Goal: Task Accomplishment & Management: Complete application form

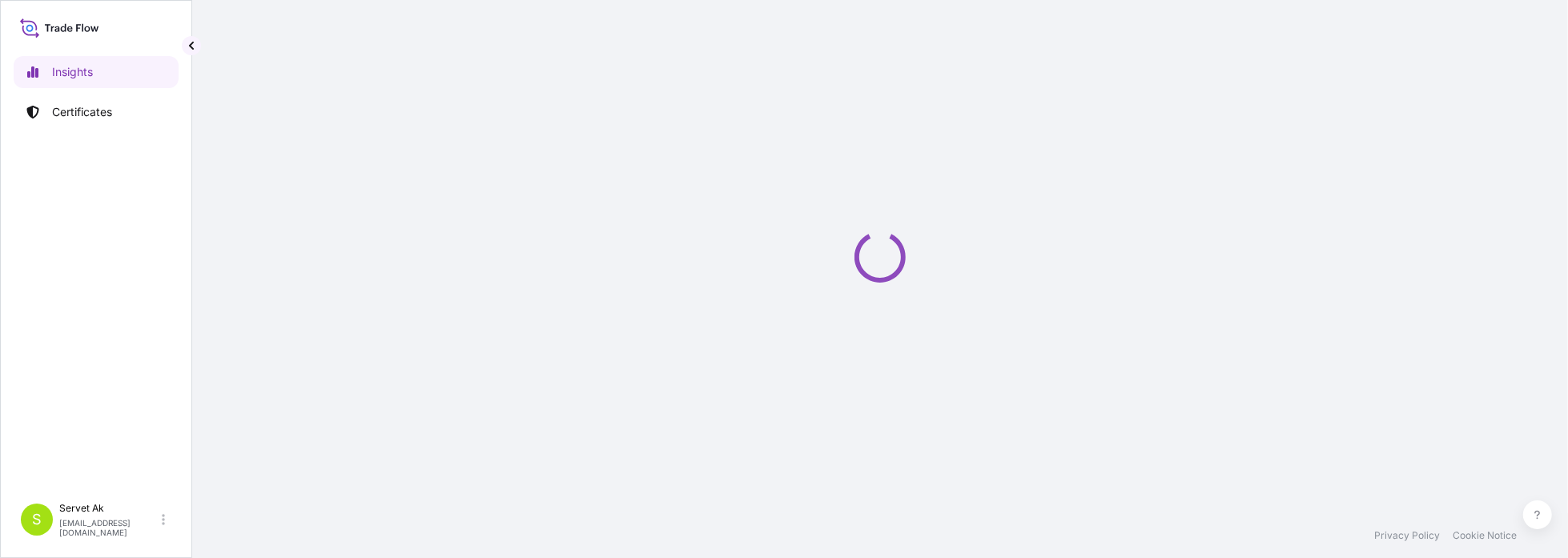
select select "2025"
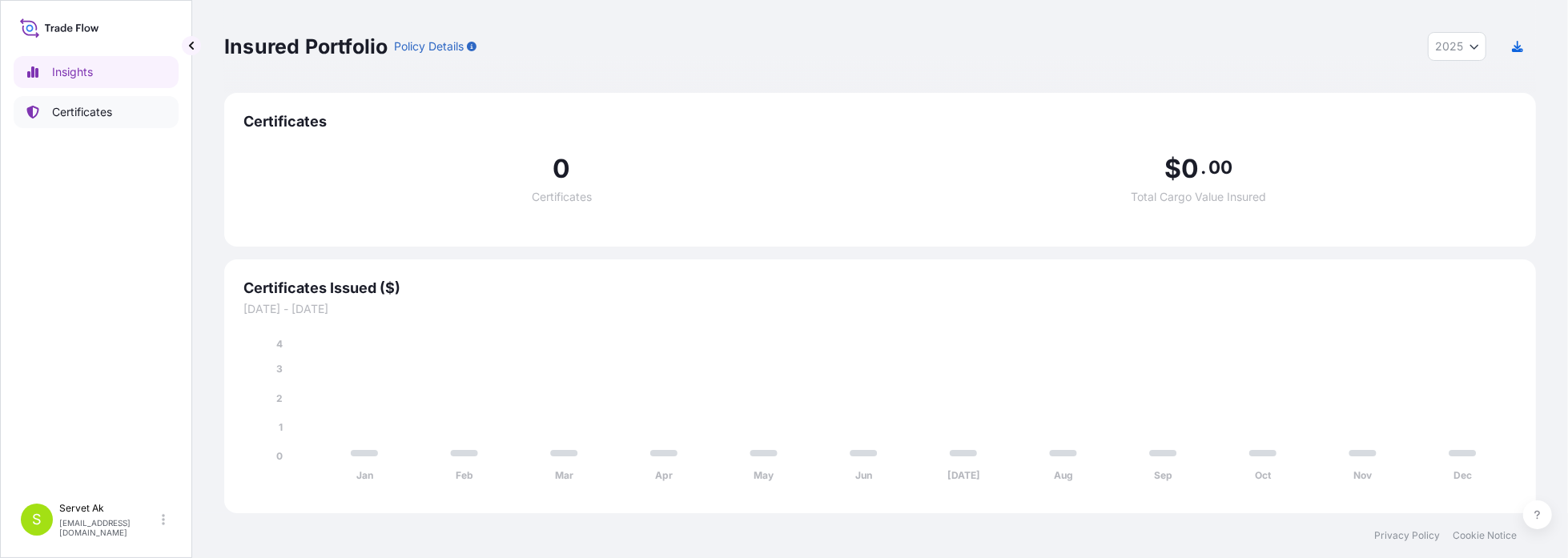
click at [112, 112] on p "Certificates" at bounding box center [82, 112] width 60 height 16
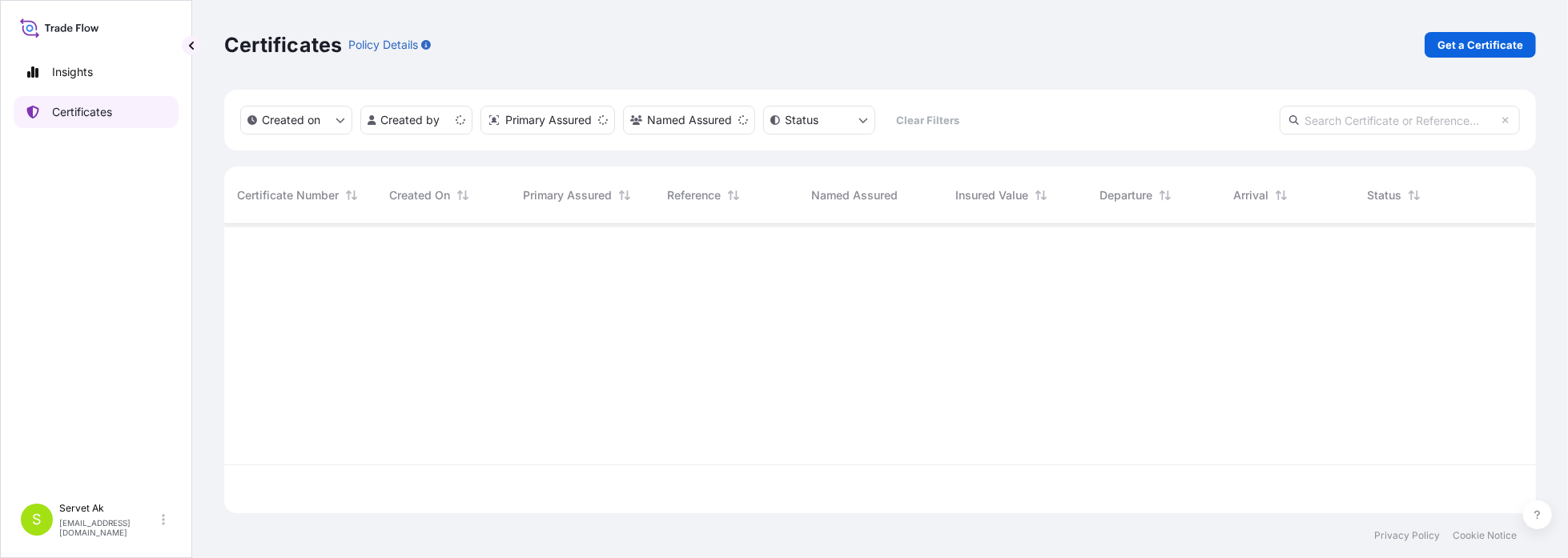
scroll to position [286, 1300]
click at [1496, 37] on p "Get a Certificate" at bounding box center [1480, 45] width 86 height 16
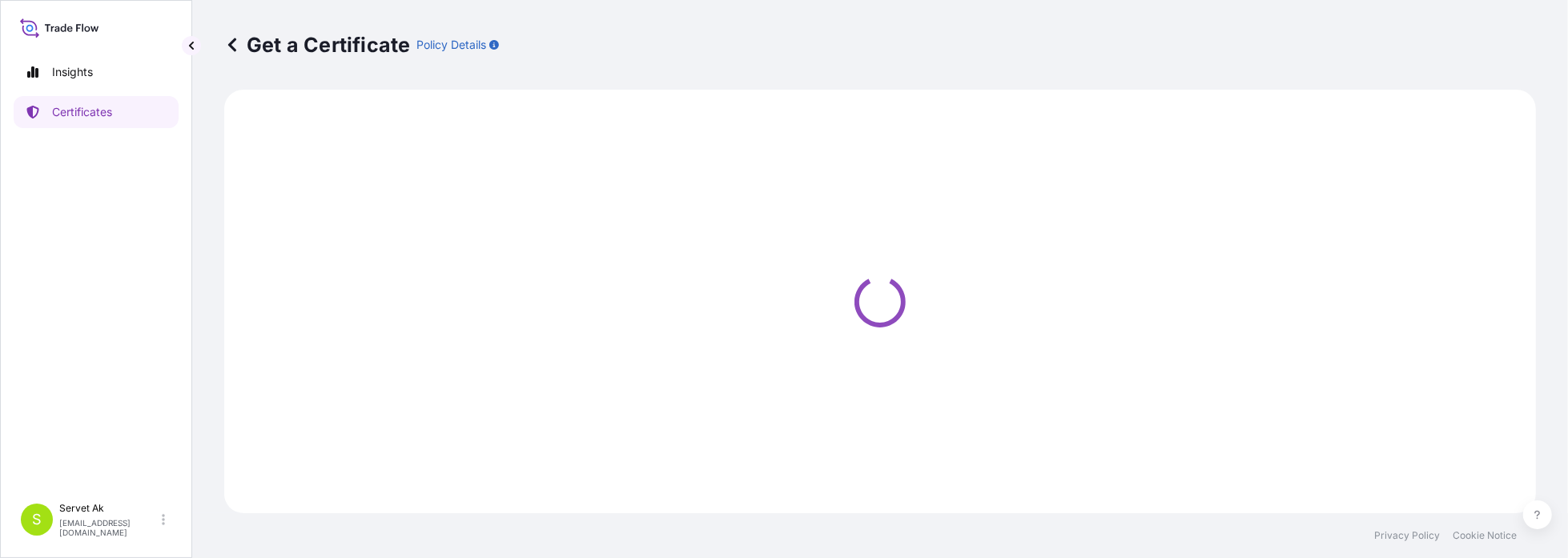
select select "Sea"
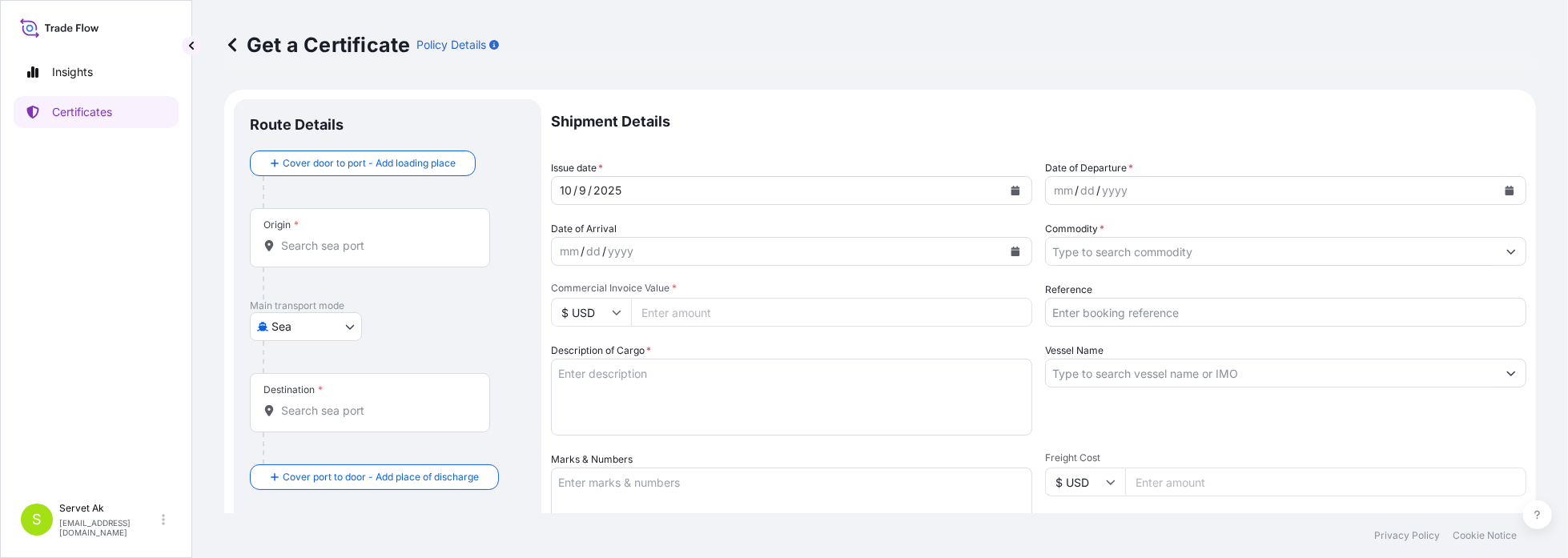
click at [1088, 190] on div "dd" at bounding box center [1088, 191] width 18 height 20
click at [1505, 191] on icon "Calendar" at bounding box center [1509, 191] width 9 height 10
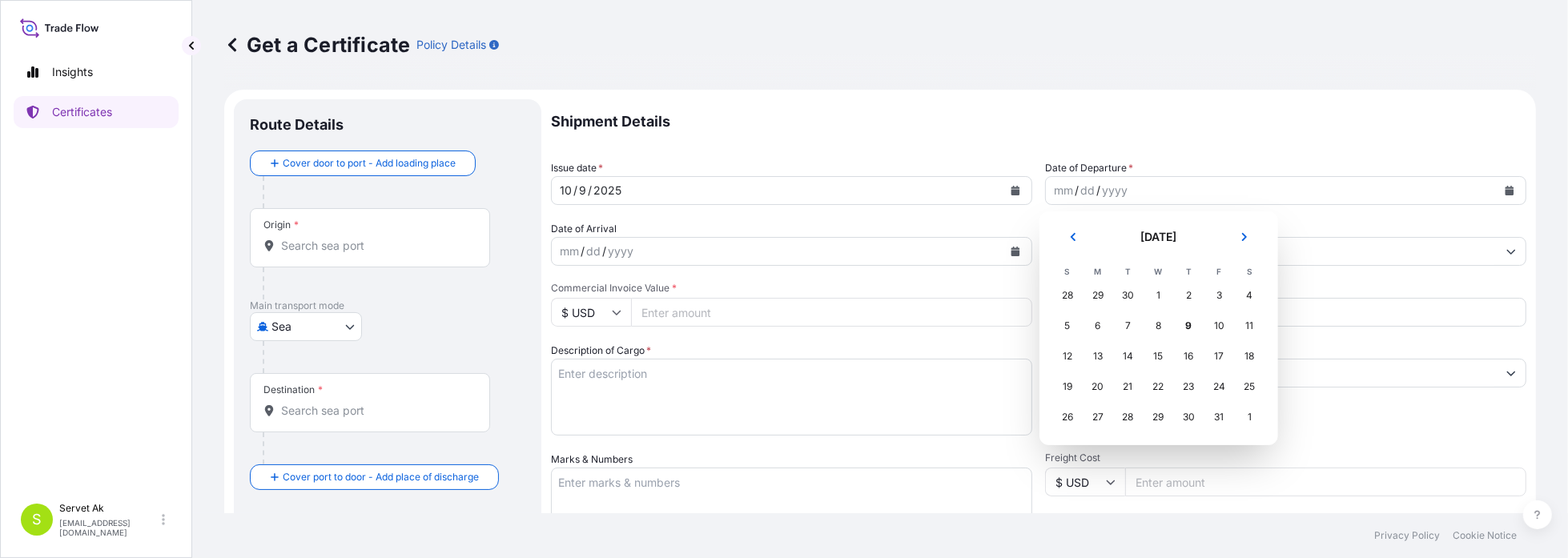
click at [1099, 294] on div "29" at bounding box center [1098, 295] width 29 height 29
click at [1125, 294] on div "30" at bounding box center [1128, 295] width 29 height 29
click at [1072, 238] on icon "Previous" at bounding box center [1073, 237] width 5 height 8
click at [1102, 383] on div "22" at bounding box center [1098, 386] width 29 height 29
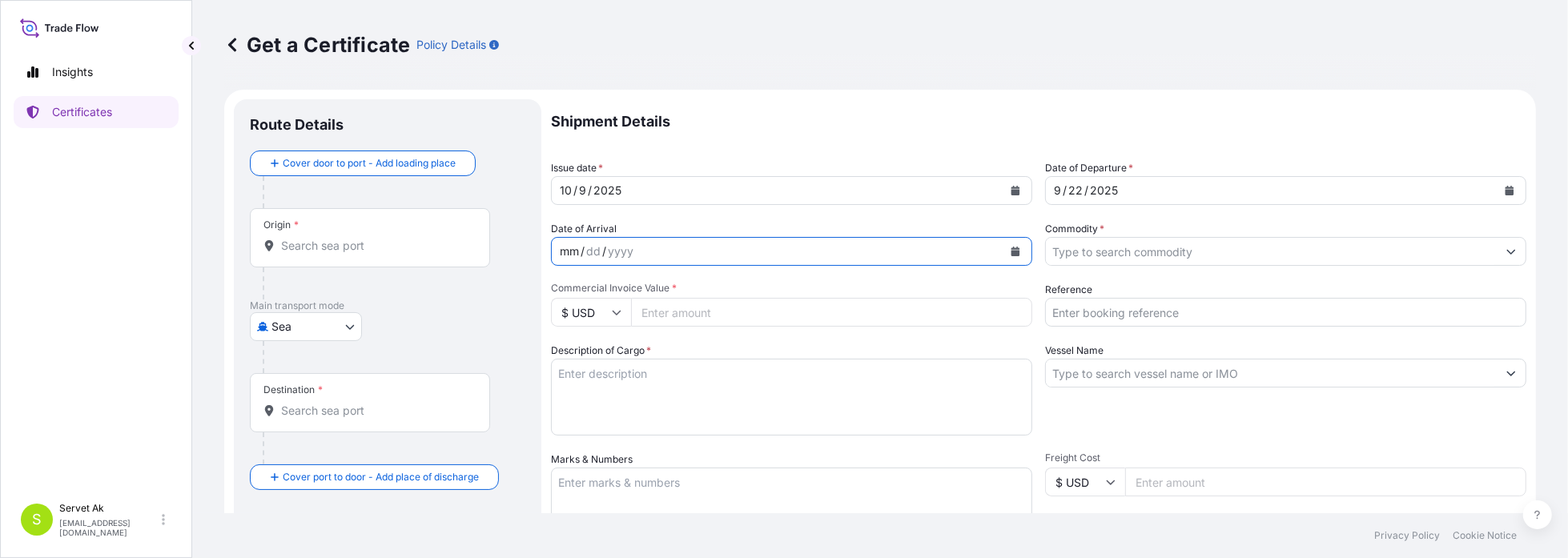
click at [696, 244] on div "mm / dd / yyyy" at bounding box center [777, 251] width 451 height 29
click at [1011, 248] on icon "Calendar" at bounding box center [1015, 252] width 10 height 10
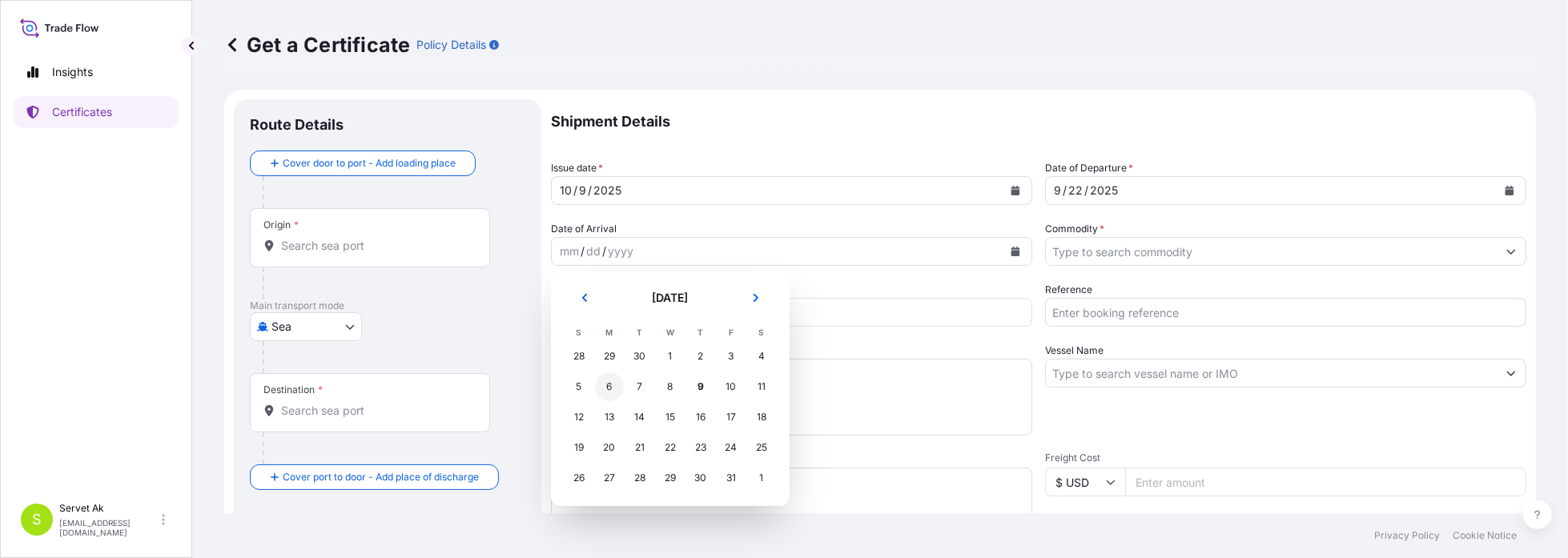
click at [601, 388] on div "6" at bounding box center [609, 386] width 29 height 29
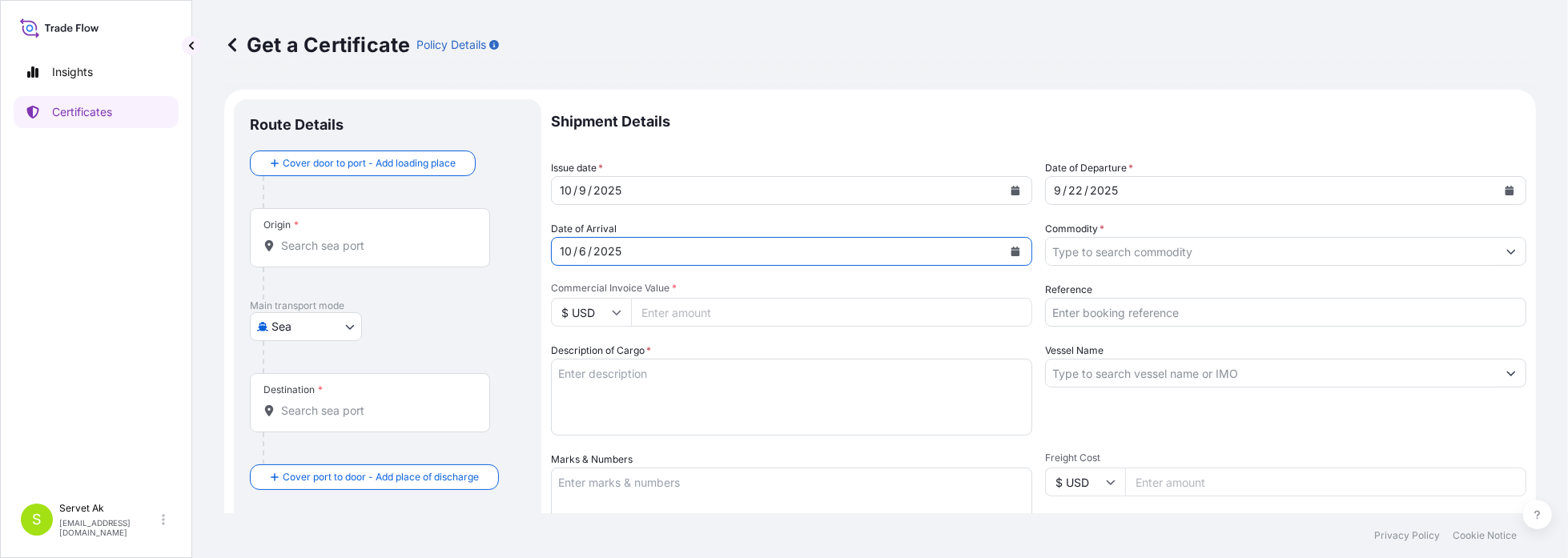
click at [1113, 249] on input "Commodity *" at bounding box center [1271, 251] width 451 height 29
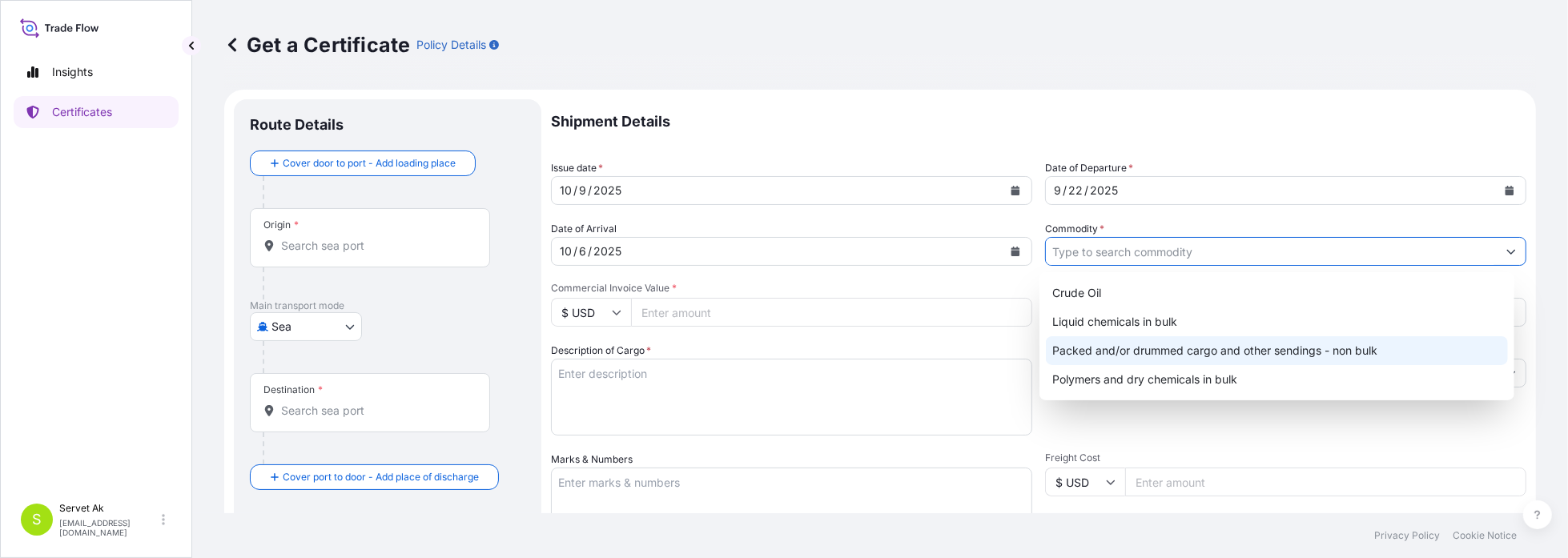
click at [1140, 347] on div "Packed and/or drummed cargo and other sendings - non bulk" at bounding box center [1276, 350] width 462 height 29
type input "Packed and/or drummed cargo and other sendings - non bulk"
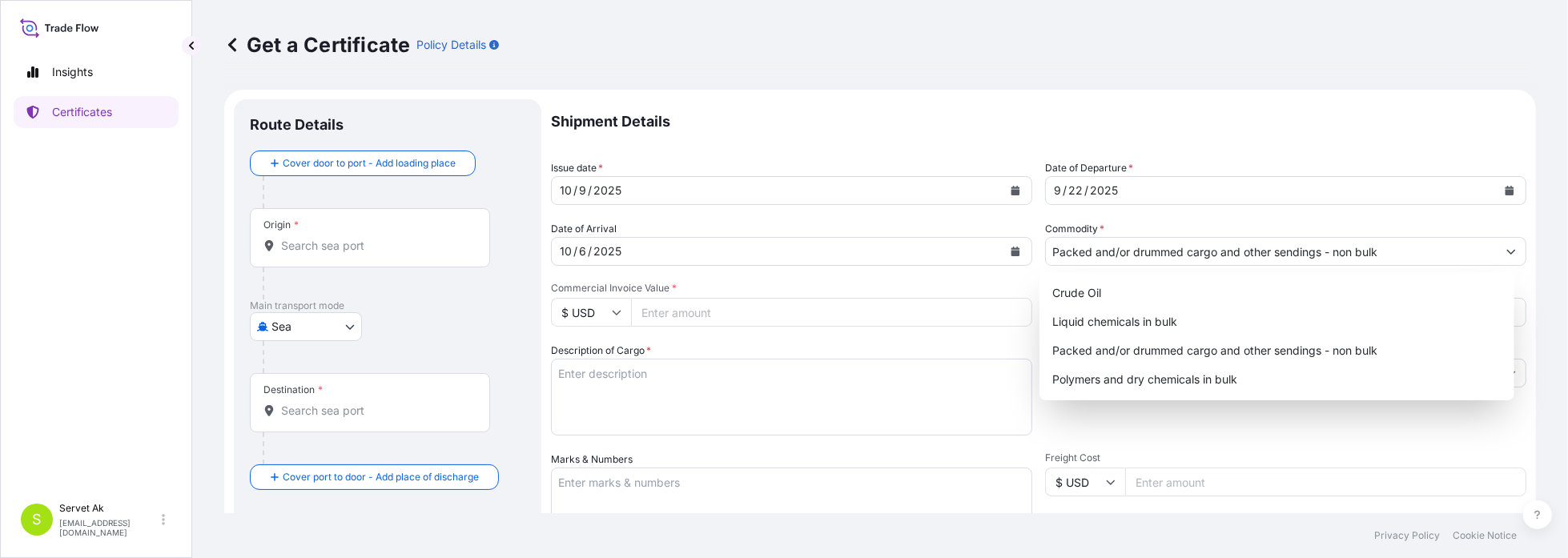
click at [785, 286] on span "Commercial Invoice Value *" at bounding box center [791, 288] width 482 height 13
click at [785, 298] on input "Commercial Invoice Value *" at bounding box center [831, 312] width 401 height 29
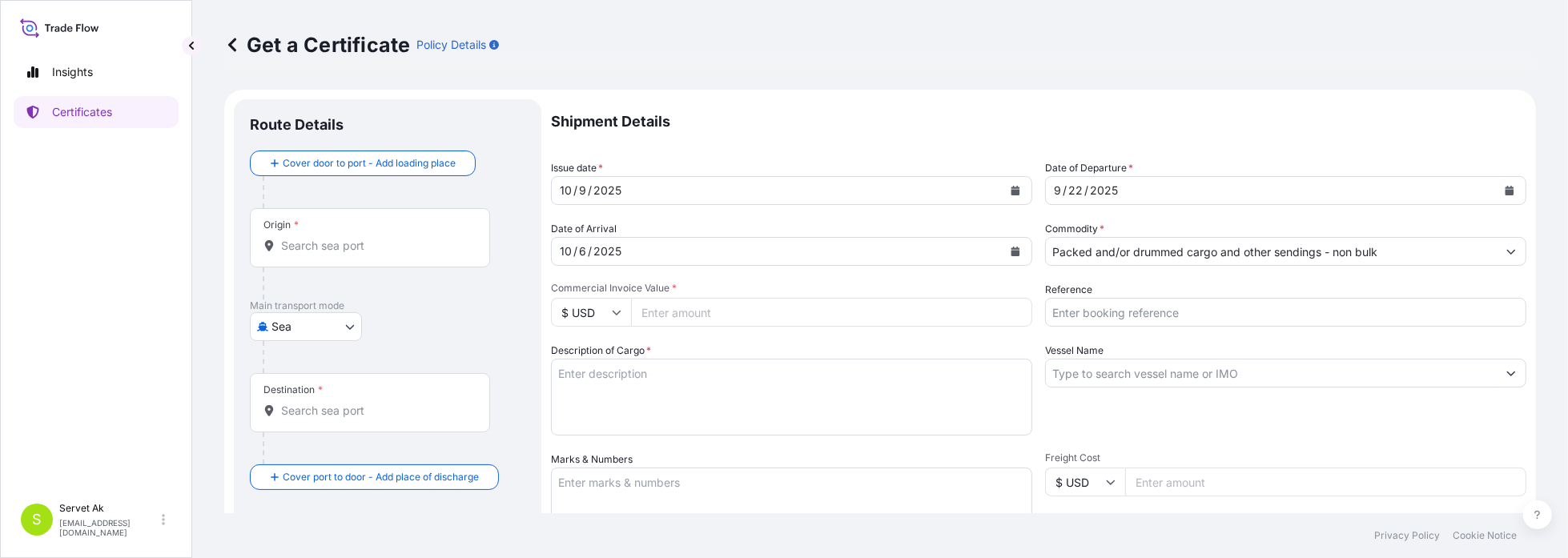
click at [1147, 307] on input "Reference" at bounding box center [1285, 312] width 482 height 29
paste input "4406033331"
type input "4406033331"
click at [620, 313] on icon at bounding box center [617, 312] width 10 height 10
click at [588, 358] on div "€ EUR" at bounding box center [591, 356] width 68 height 30
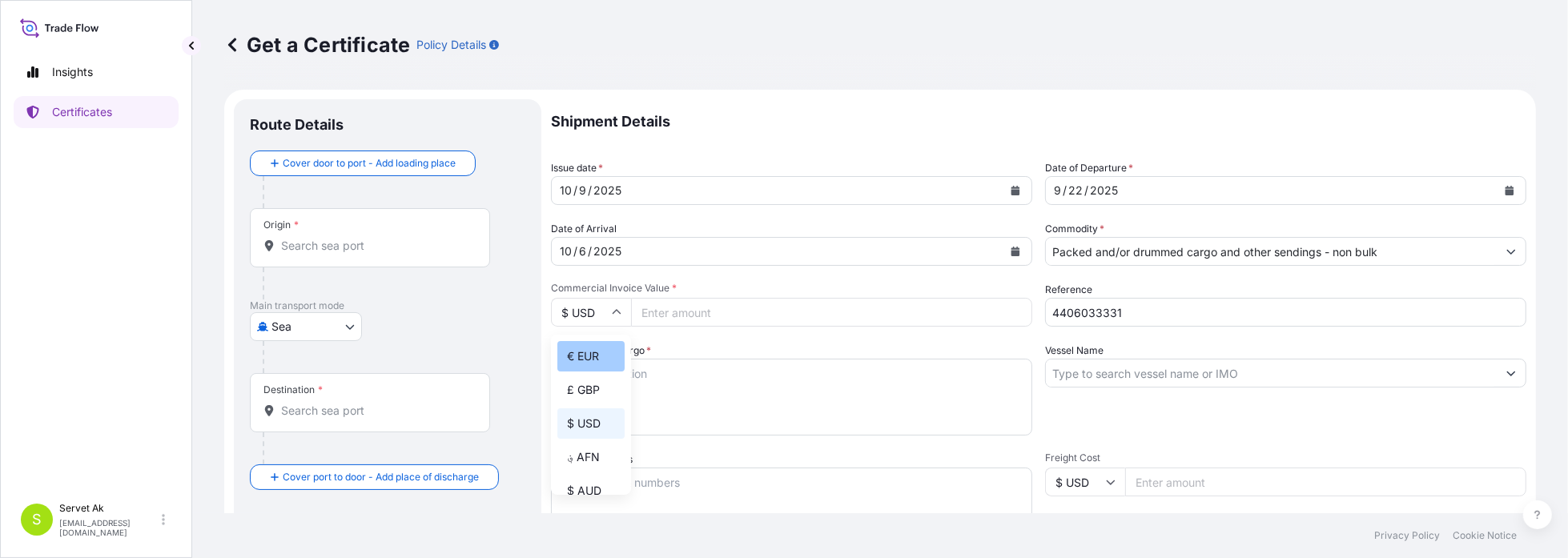
type input "€ EUR"
click at [667, 306] on input "Commercial Invoice Value *" at bounding box center [831, 312] width 401 height 29
type input "1080"
click at [619, 380] on textarea "Description of Cargo *" at bounding box center [791, 397] width 482 height 77
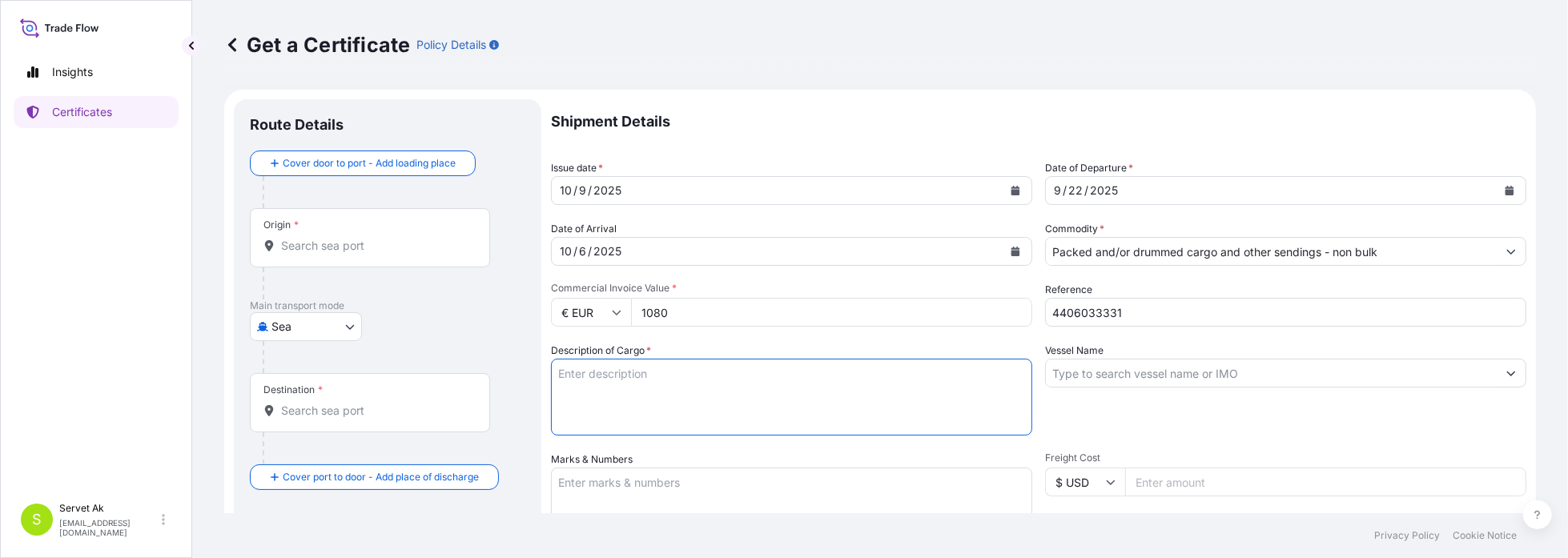
click at [1134, 370] on input "Vessel Name" at bounding box center [1271, 372] width 451 height 29
paste input "34 [PERSON_NAME] 973"
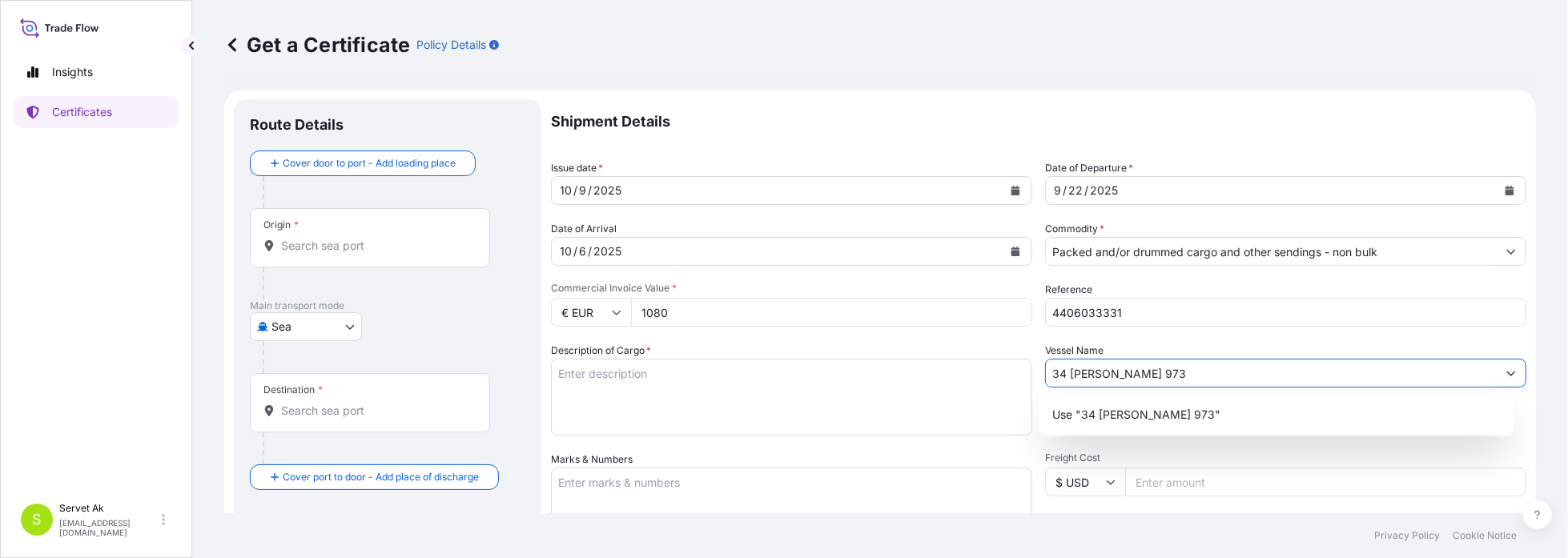
type input "34 [PERSON_NAME] 973"
click at [788, 394] on textarea "Description of Cargo *" at bounding box center [791, 397] width 482 height 77
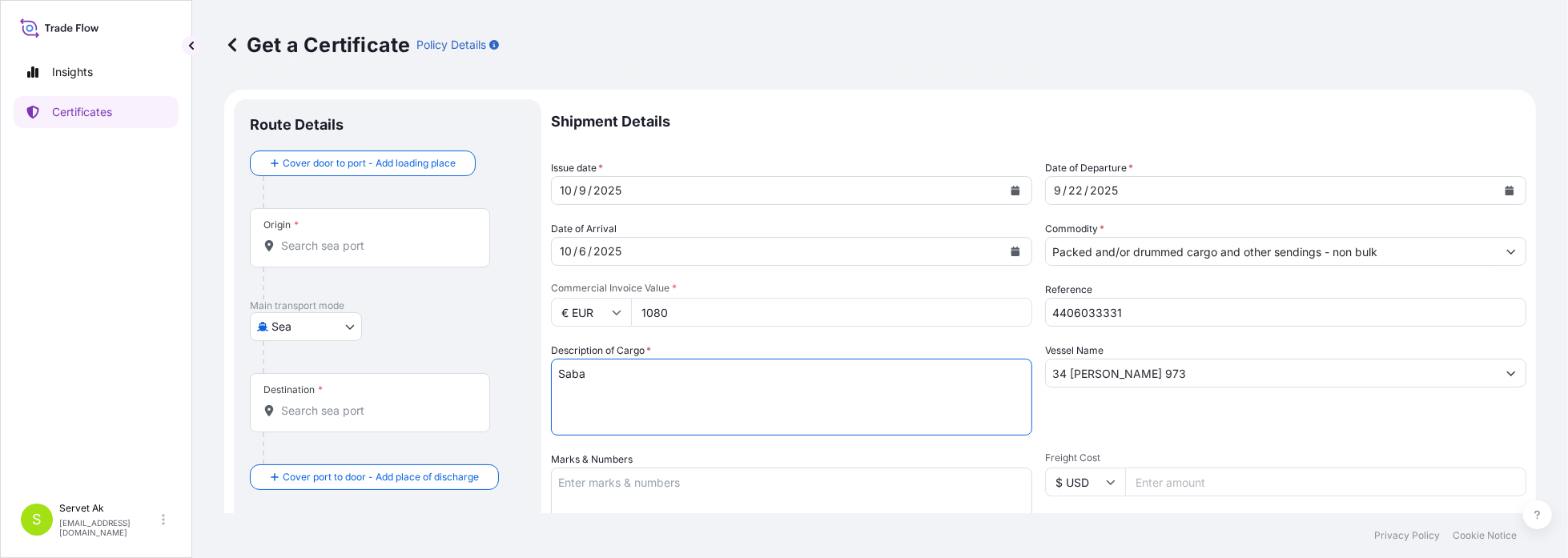
drag, startPoint x: 693, startPoint y: 377, endPoint x: 418, endPoint y: 374, distance: 275.0
click at [418, 374] on form "Route Details Cover door to port - Add loading place Place of loading Road / In…" at bounding box center [880, 503] width 1312 height 827
paste textarea "AST SABOSTAT DELA/S LIQ DR180KG [PERSON_NAME]"
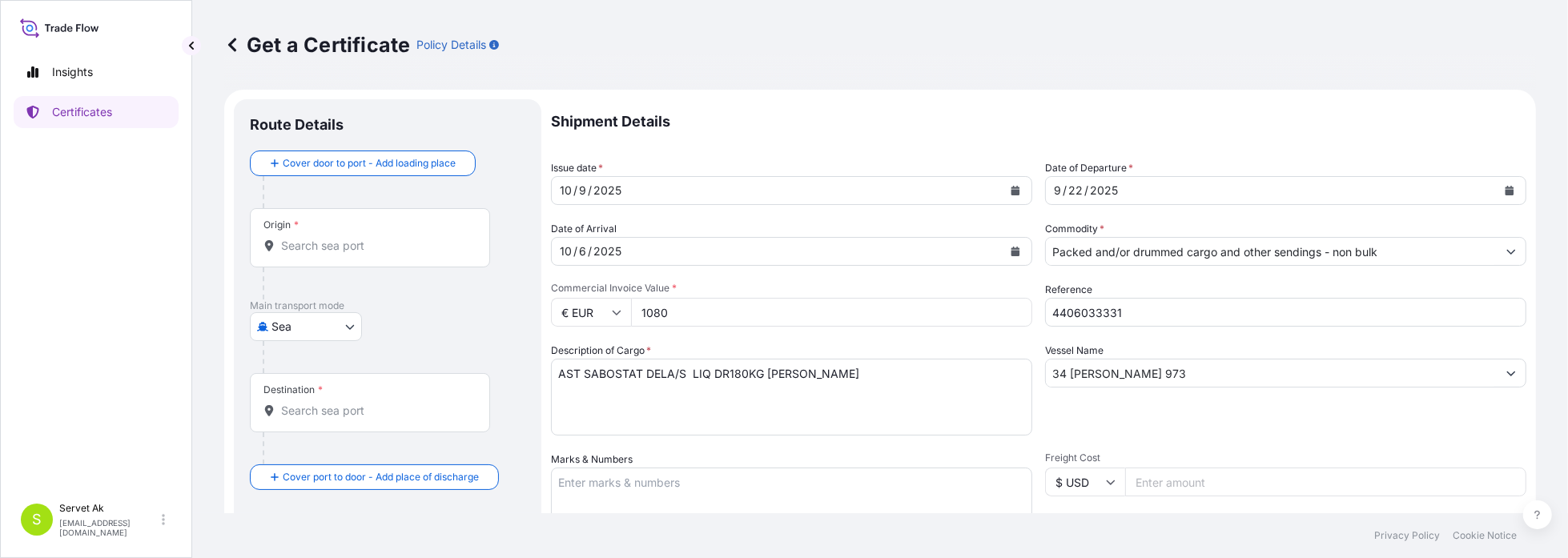
click at [806, 373] on textarea "AST SABOSTAT DELA/S LIQ DR180KG [PERSON_NAME]" at bounding box center [791, 397] width 482 height 77
click at [795, 373] on textarea "AST SABOSTAT DELA/S LIQ DR180KG [PERSON_NAME]" at bounding box center [791, 397] width 482 height 77
click at [799, 375] on textarea "AST SABOSTAT DELA/S LIQ DR180KG [PERSON_NAME]" at bounding box center [791, 397] width 482 height 77
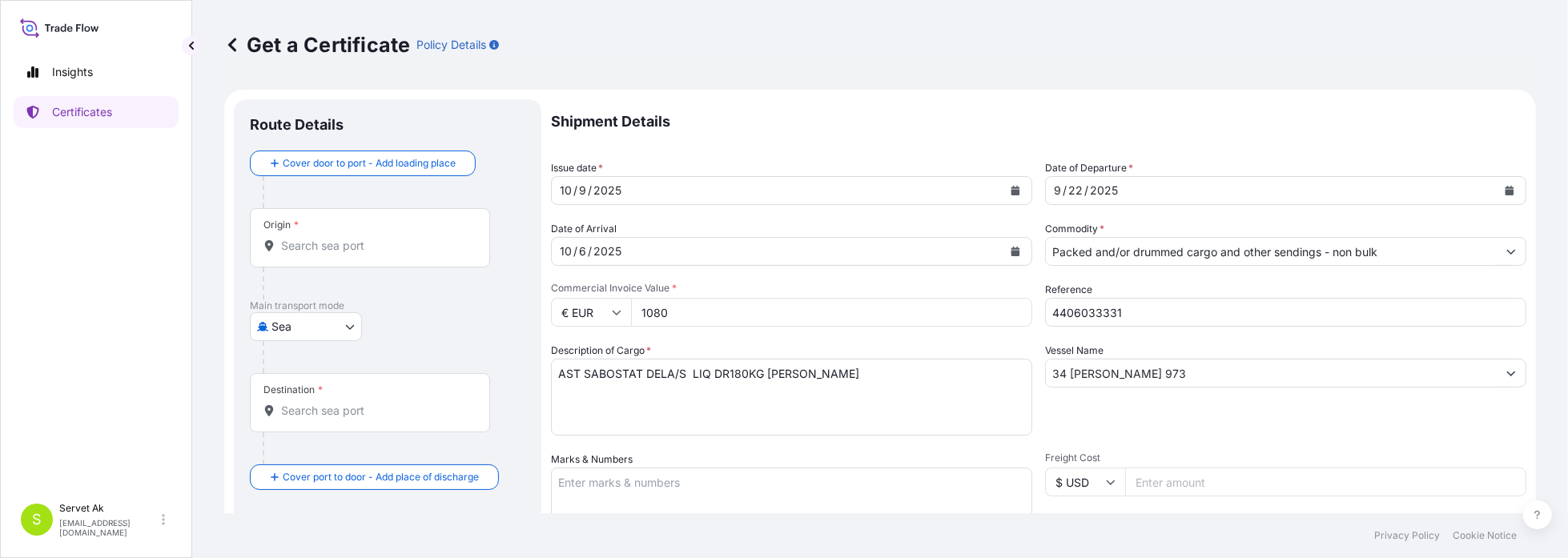
click at [1112, 413] on div "Vessel Name 34 [PERSON_NAME] 973" at bounding box center [1285, 389] width 482 height 93
click at [1179, 487] on input "Freight Cost" at bounding box center [1326, 481] width 401 height 29
click at [1177, 484] on input "Freight Cost" at bounding box center [1326, 481] width 401 height 29
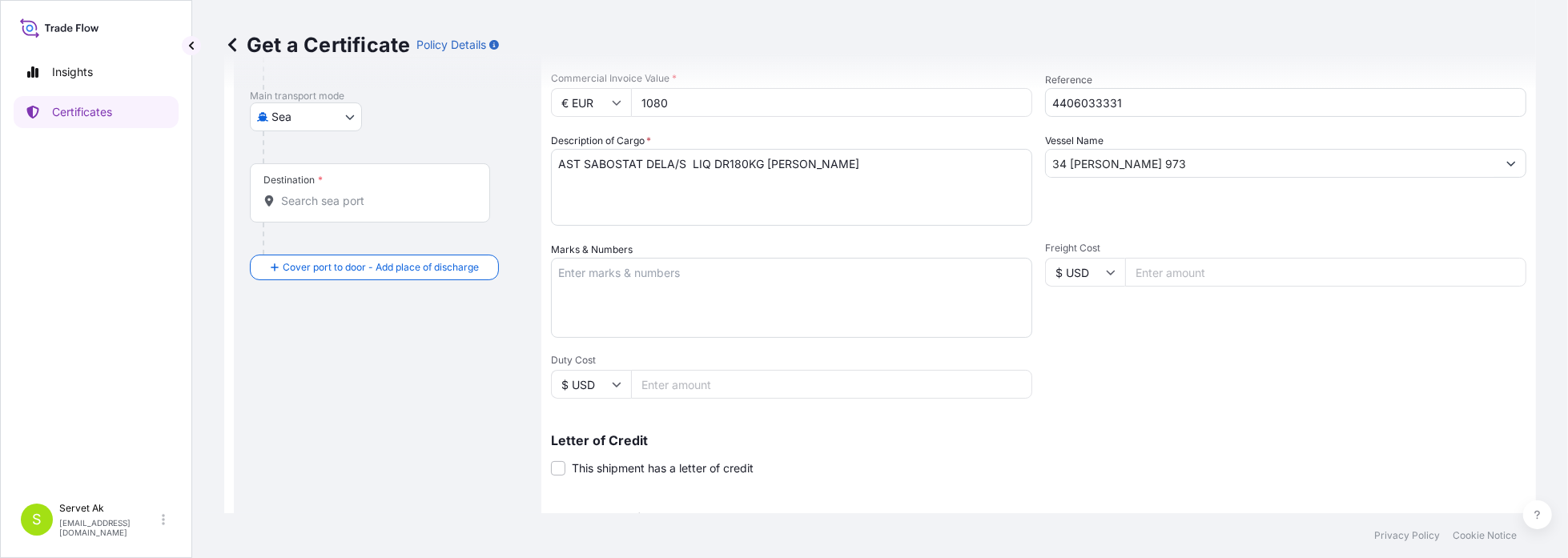
scroll to position [240, 0]
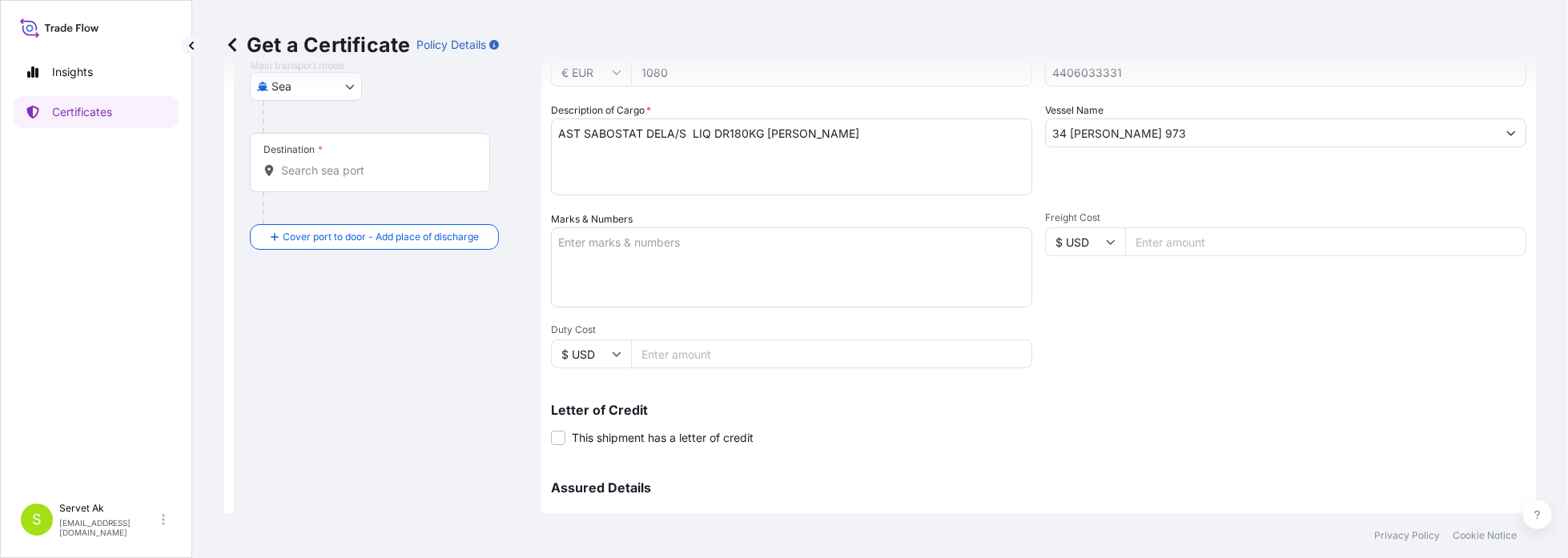
click at [777, 273] on textarea "Marks & Numbers" at bounding box center [791, 267] width 482 height 80
click at [767, 256] on textarea "Marks & Numbers" at bounding box center [791, 267] width 482 height 80
click at [797, 116] on div "Description of Cargo * AST SABOSTAT DELA/S LIQ DR180KG [PERSON_NAME]" at bounding box center [791, 149] width 482 height 93
click at [798, 143] on textarea "AST SABOSTAT DELA/S LIQ DR180KG [PERSON_NAME]" at bounding box center [791, 156] width 482 height 77
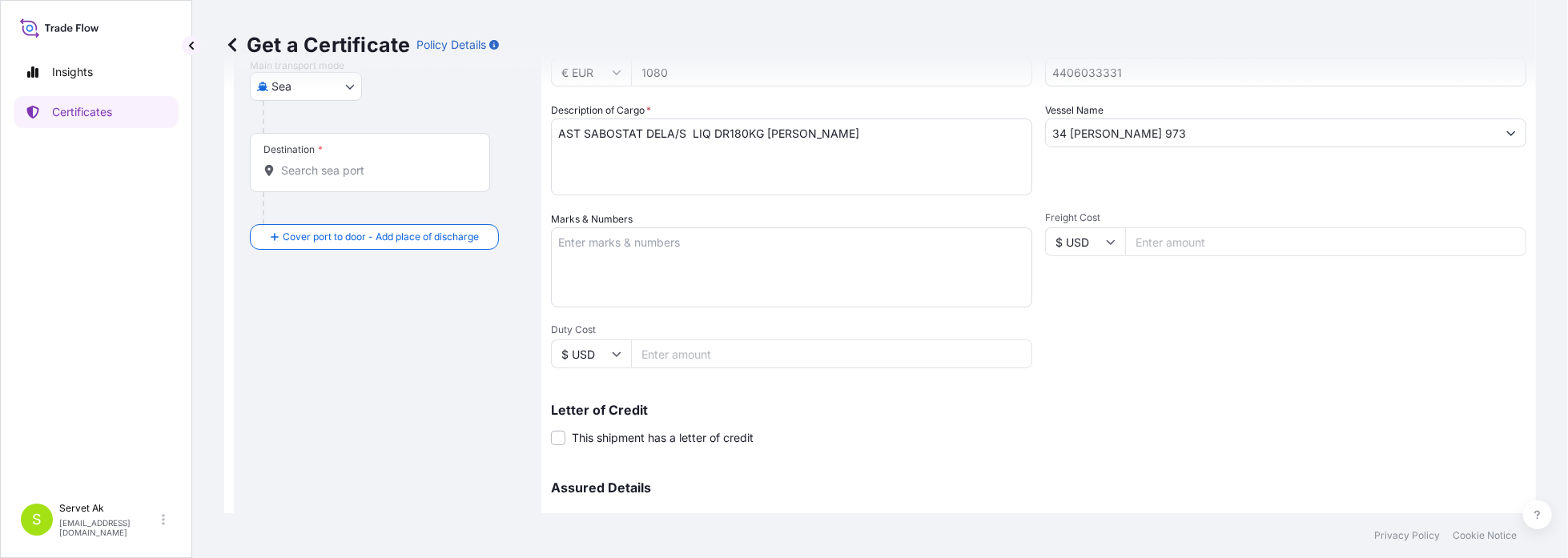
click at [789, 250] on textarea "Marks & Numbers" at bounding box center [791, 267] width 482 height 80
click at [1216, 250] on input "Freight Cost" at bounding box center [1326, 241] width 401 height 29
click at [1135, 136] on input "34 [PERSON_NAME] 973" at bounding box center [1271, 132] width 451 height 29
click at [712, 149] on textarea "AST SABOSTAT DELA/S LIQ DR180KG [PERSON_NAME]" at bounding box center [791, 156] width 482 height 77
click at [775, 134] on textarea "AST SABOSTAT DELA/S LIQ DR180KG [PERSON_NAME]" at bounding box center [791, 156] width 482 height 77
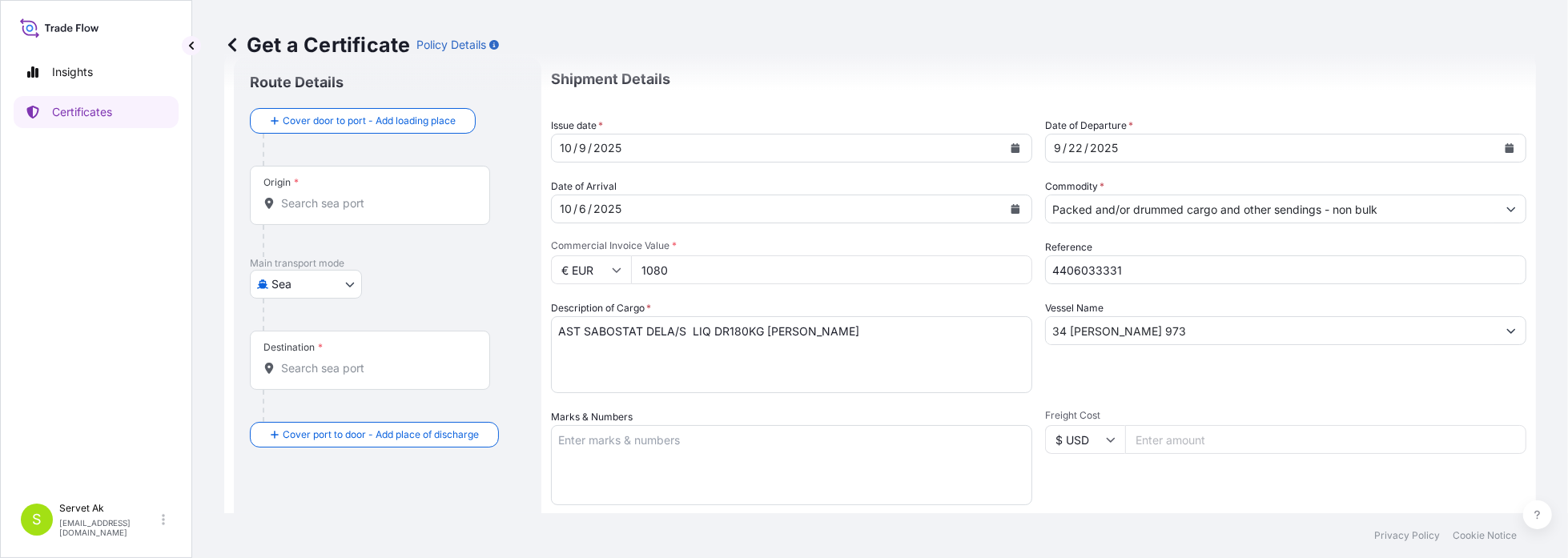
scroll to position [0, 0]
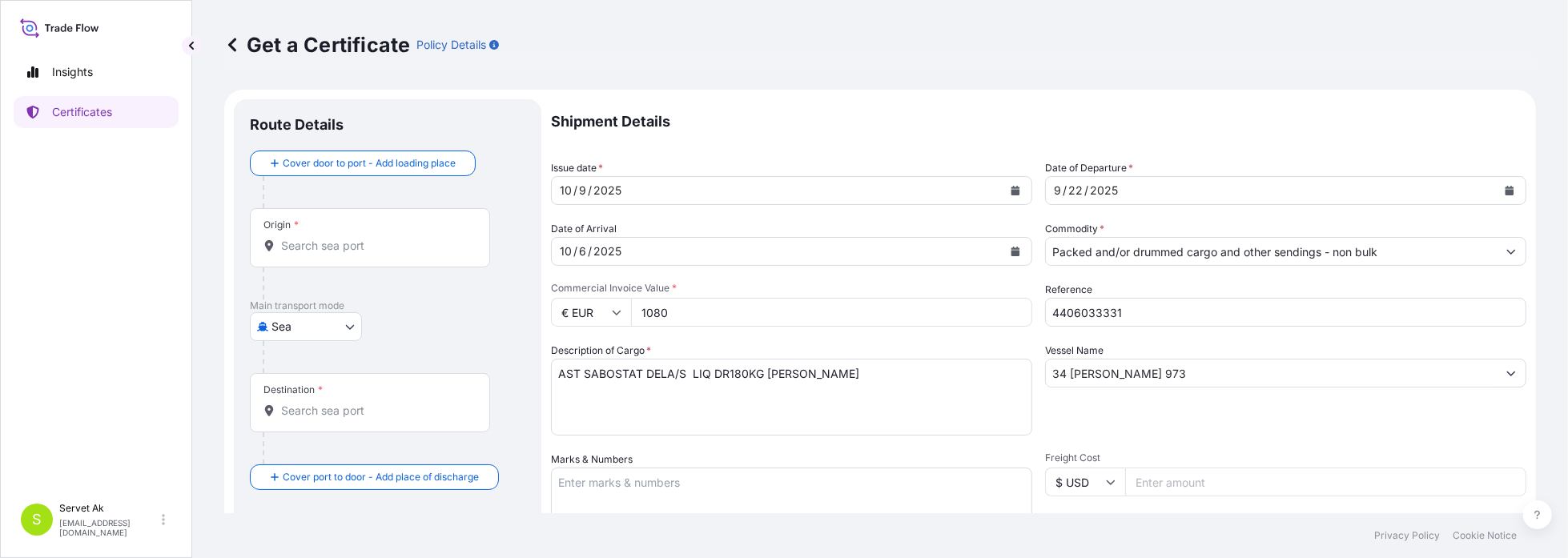
click at [322, 253] on input "Origin *" at bounding box center [376, 246] width 189 height 16
click at [320, 250] on input "Origin *" at bounding box center [376, 246] width 189 height 16
click at [1125, 317] on input "4406033331" at bounding box center [1285, 312] width 482 height 29
click at [775, 359] on textarea "AST SABOSTAT DELA/S LIQ DR180KG [PERSON_NAME]" at bounding box center [791, 397] width 482 height 77
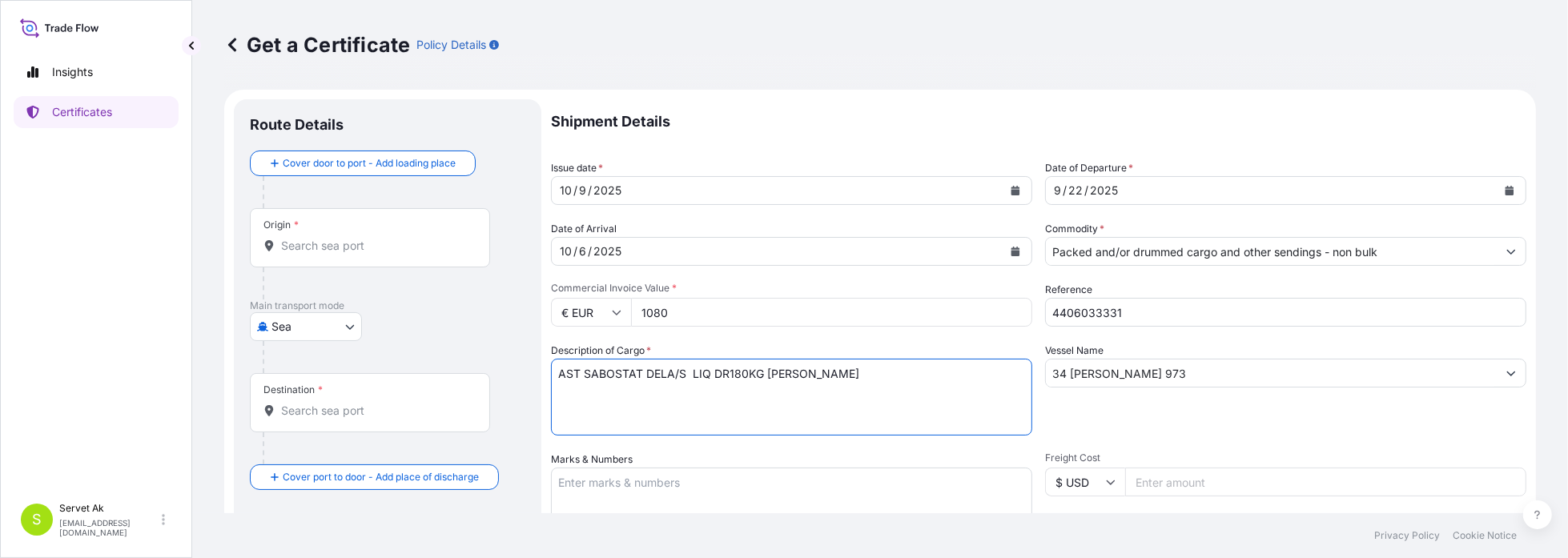
click at [806, 371] on textarea "AST SABOSTAT DELA/S LIQ DR180KG [PERSON_NAME]" at bounding box center [791, 397] width 482 height 77
click at [862, 374] on textarea "AST SABOSTAT DELA/S LIQ DR180KG [PERSON_NAME] Net Weight: Brut Weight: Insuranc…" at bounding box center [791, 397] width 482 height 77
click at [962, 375] on textarea "AST SABOSTAT DELA/S LIQ DR180KG [PERSON_NAME] Net Weight: 180kg Brut Weight: In…" at bounding box center [791, 397] width 482 height 77
drag, startPoint x: 711, startPoint y: 399, endPoint x: 561, endPoint y: 368, distance: 153.2
click at [561, 368] on textarea "AST SABOSTAT DELA/S LIQ DR180KG [PERSON_NAME] Net Weight: 180kg Brut Weight:219…" at bounding box center [791, 397] width 482 height 77
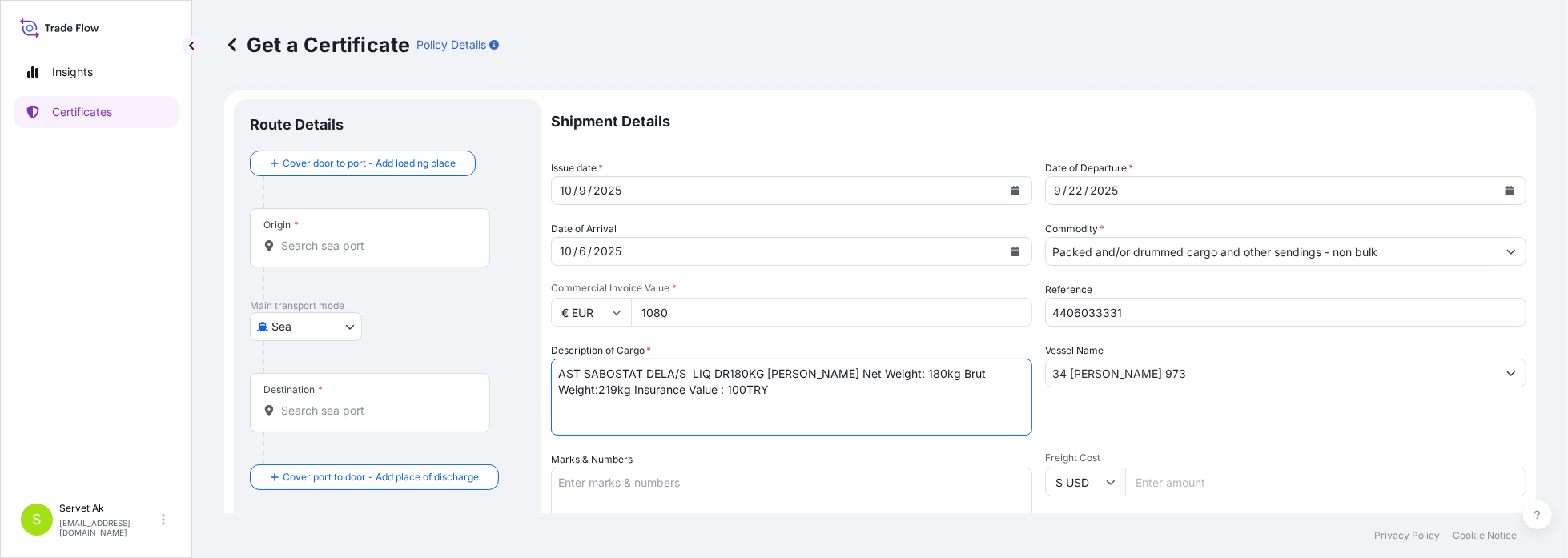
scroll to position [160, 0]
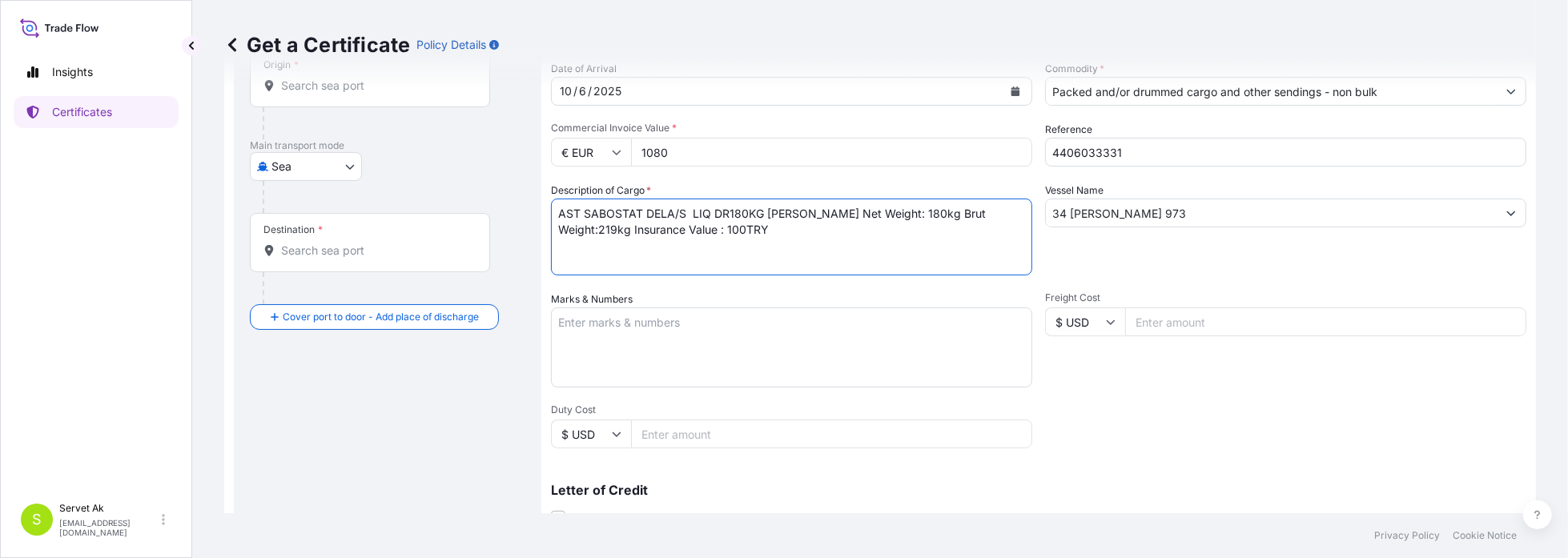
type textarea "AST SABOSTAT DELA/S LIQ DR180KG [PERSON_NAME] Net Weight: 180kg Brut Weight:219…"
click at [641, 329] on textarea "Marks & Numbers" at bounding box center [791, 347] width 482 height 80
paste textarea "AST SABOSTAT DELA/S LIQ DR180KG [PERSON_NAME] Net Weight: 180kg Brut Weight:219…"
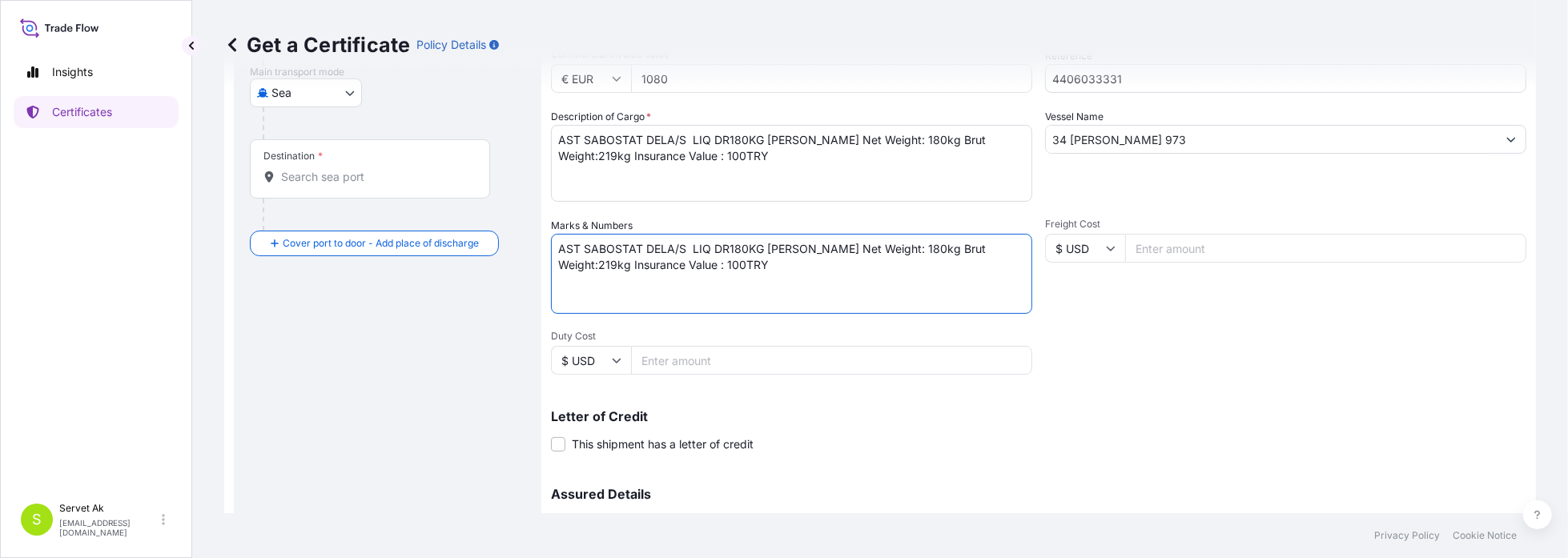
scroll to position [400, 0]
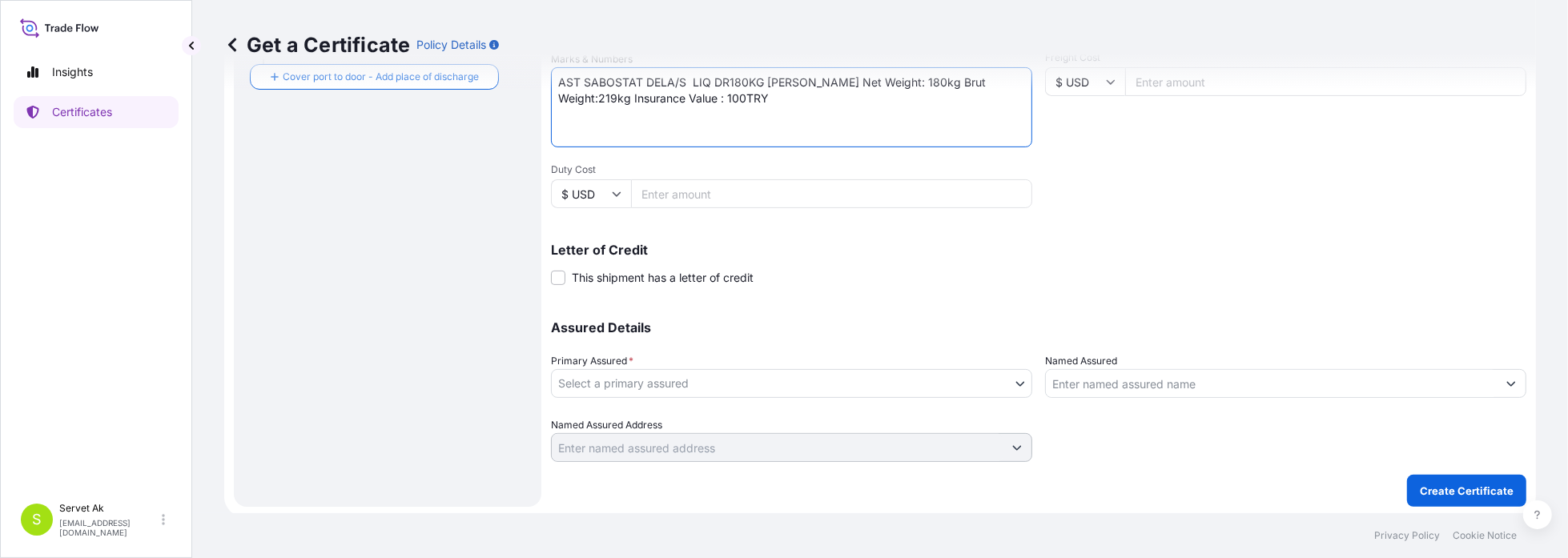
type textarea "AST SABOSTAT DELA/S LIQ DR180KG [PERSON_NAME] Net Weight: 180kg Brut Weight:219…"
click at [647, 380] on body "Insights Certificates S Servet Ak [EMAIL_ADDRESS][DOMAIN_NAME] Get a Certificat…" at bounding box center [784, 279] width 1568 height 558
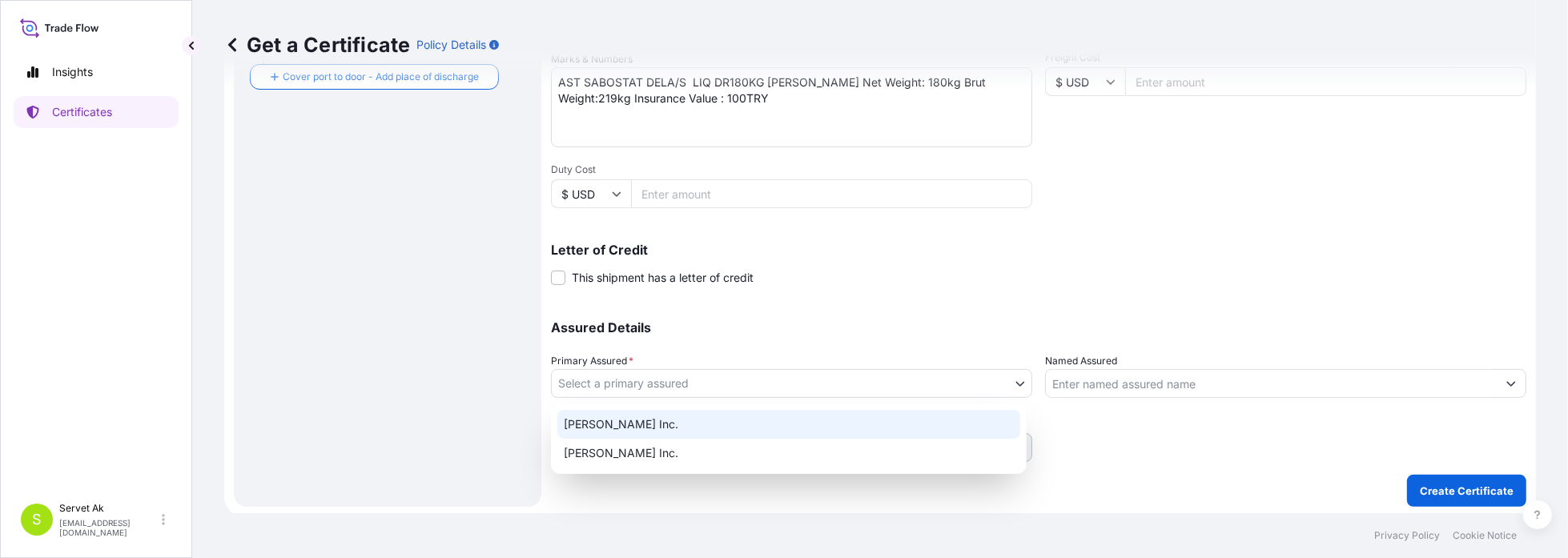
click at [644, 423] on div "[PERSON_NAME] Inc." at bounding box center [789, 424] width 463 height 29
select select "32015"
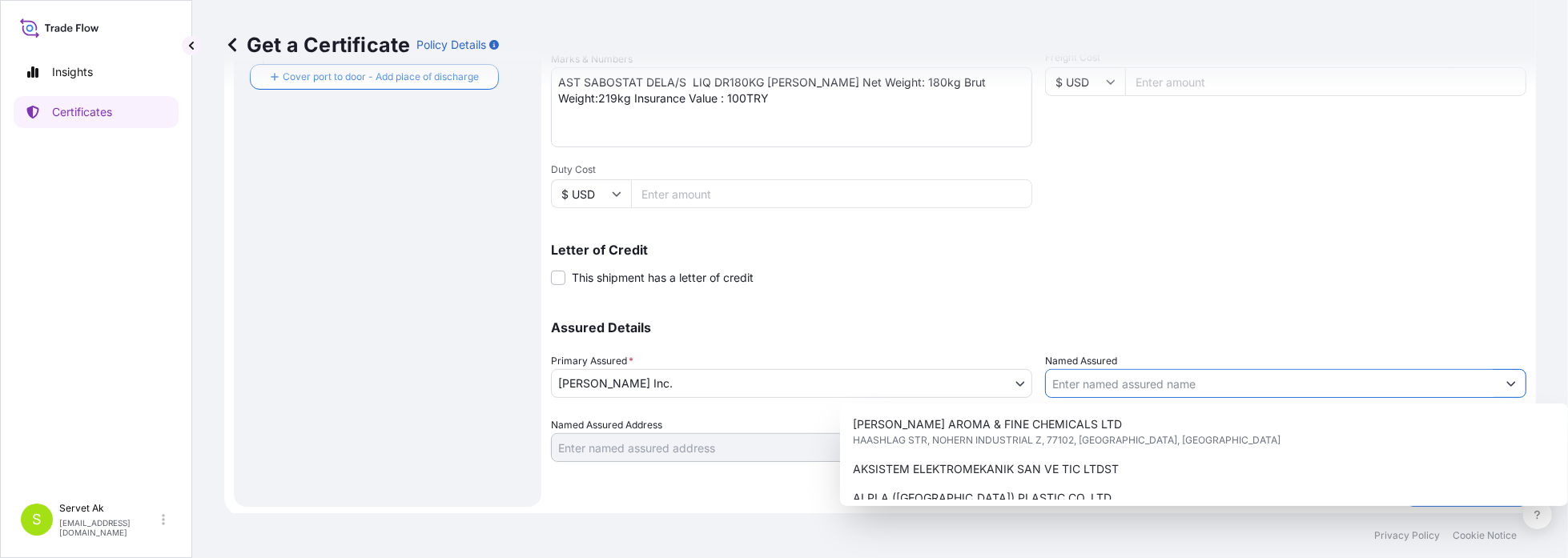
click at [1058, 394] on input "Named Assured" at bounding box center [1271, 383] width 451 height 29
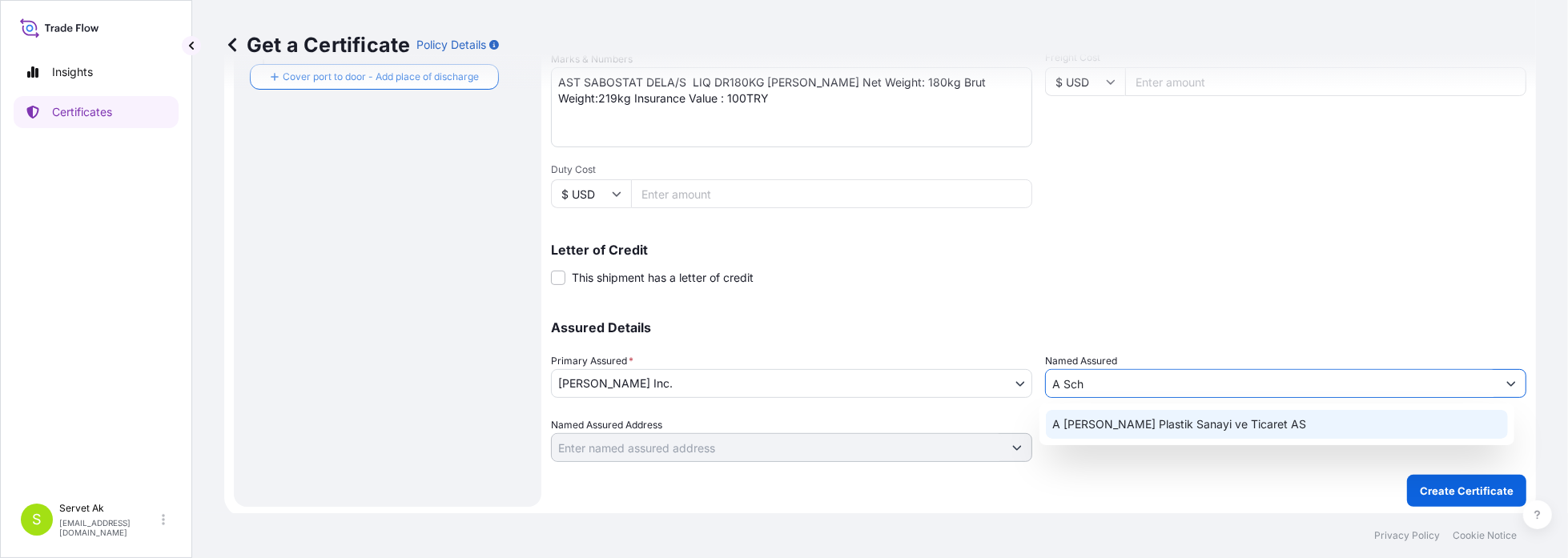
click at [1083, 421] on span "A [PERSON_NAME] Plastik Sanayi ve Ticaret AS" at bounding box center [1179, 424] width 254 height 16
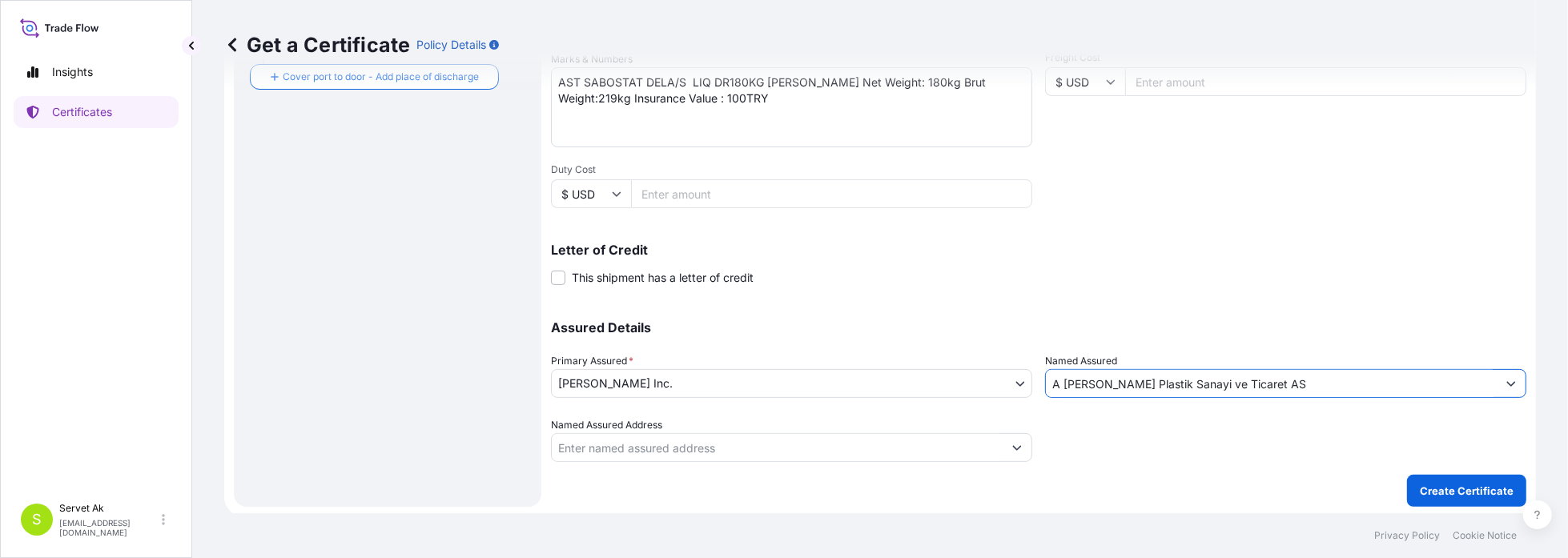
type input "A [PERSON_NAME] Plastik Sanayi ve Ticaret AS"
click at [876, 440] on input "Named Assured Address" at bounding box center [777, 447] width 451 height 29
click at [1475, 484] on p "Create Certificate" at bounding box center [1466, 491] width 94 height 16
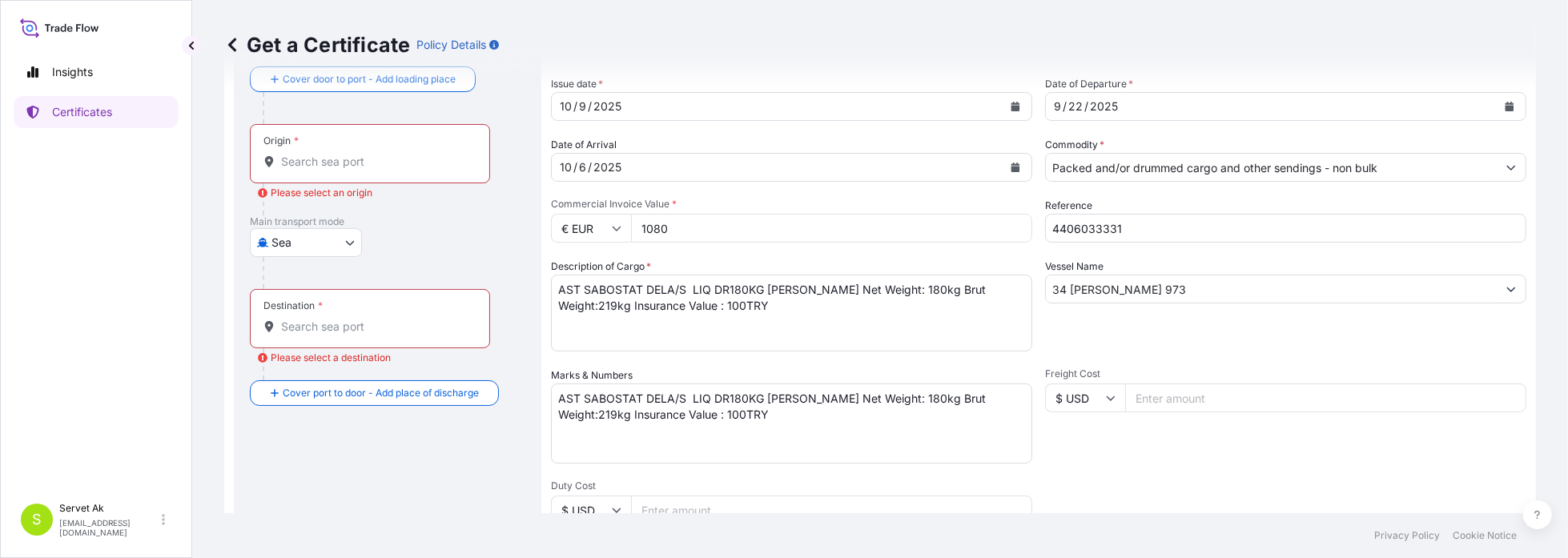
scroll to position [80, 0]
click at [405, 176] on div "Origin *" at bounding box center [370, 157] width 240 height 59
click at [405, 174] on input "Origin * Please select an origin" at bounding box center [376, 166] width 189 height 16
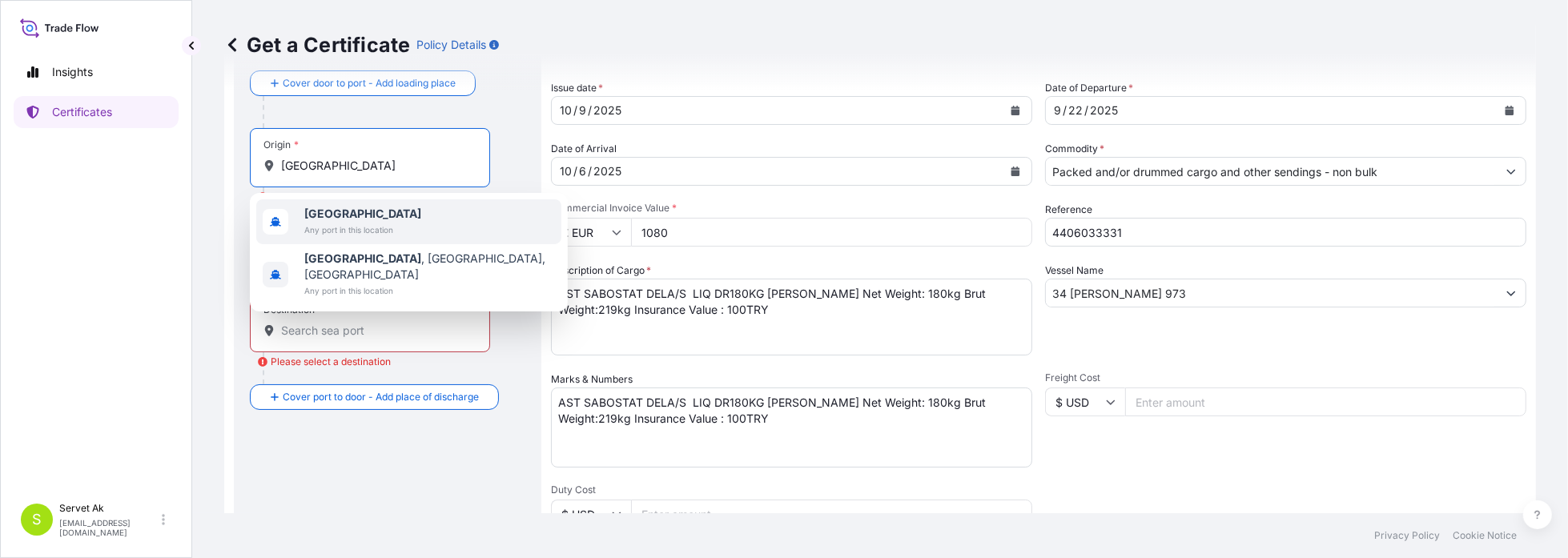
click at [359, 216] on span "[GEOGRAPHIC_DATA]" at bounding box center [362, 214] width 117 height 16
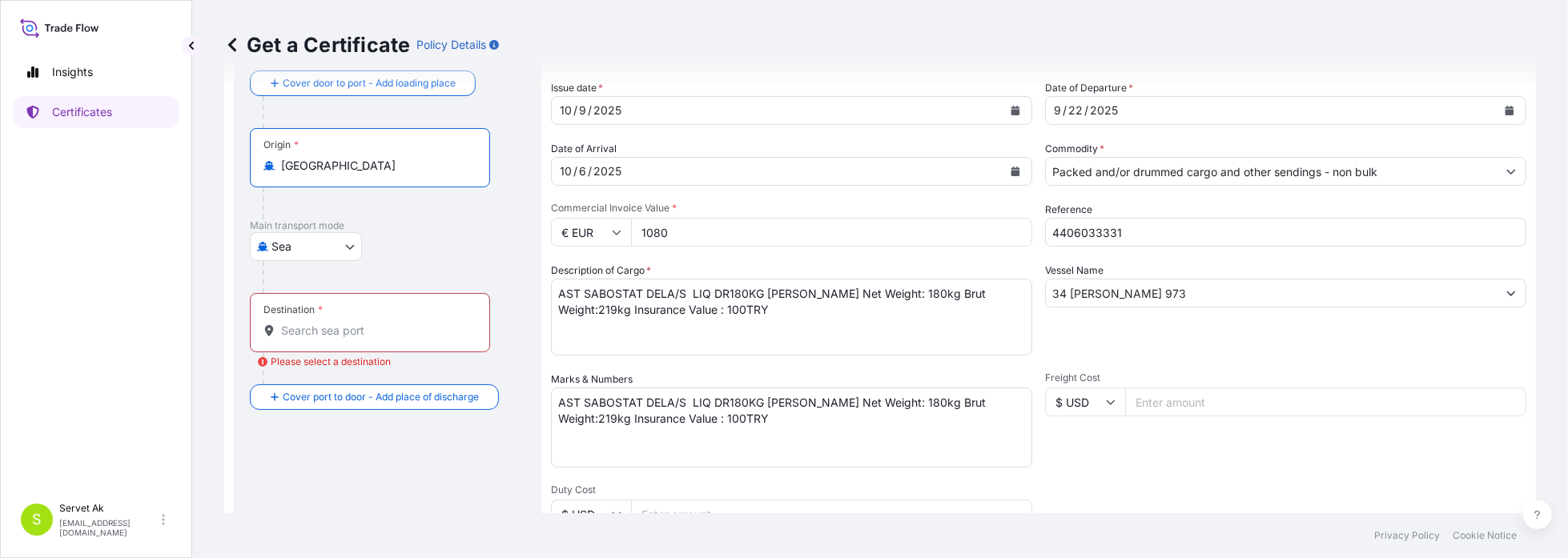
type input "[GEOGRAPHIC_DATA]"
click at [345, 239] on body "0 options available. 2 options available. Insights Certificates S Servet Ak [EM…" at bounding box center [784, 279] width 1568 height 558
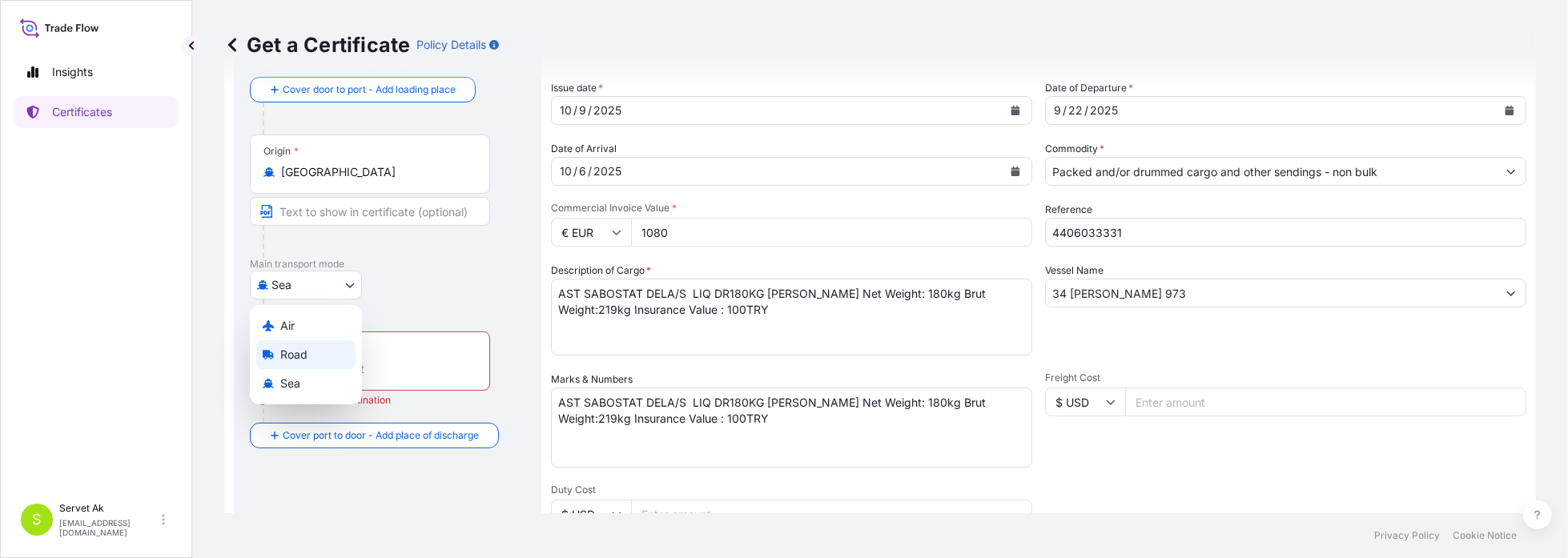
click at [307, 352] on div "Road" at bounding box center [306, 354] width 99 height 29
select select "Road"
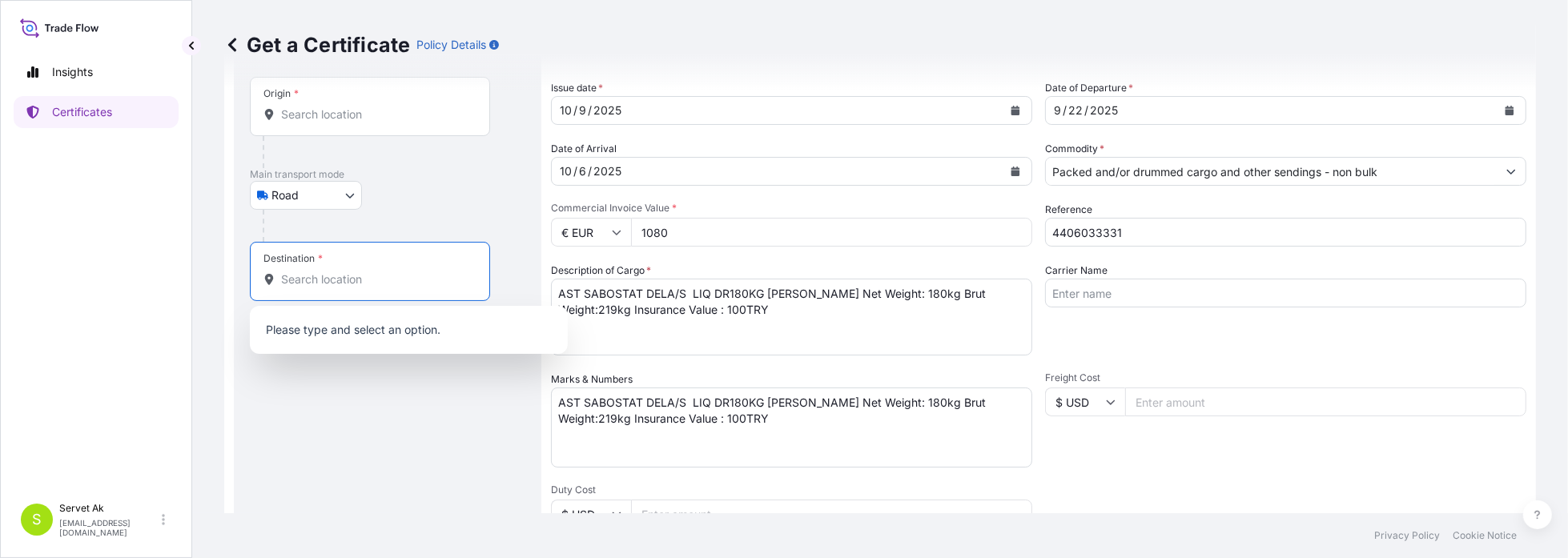
click at [350, 276] on input "Destination *" at bounding box center [376, 279] width 189 height 16
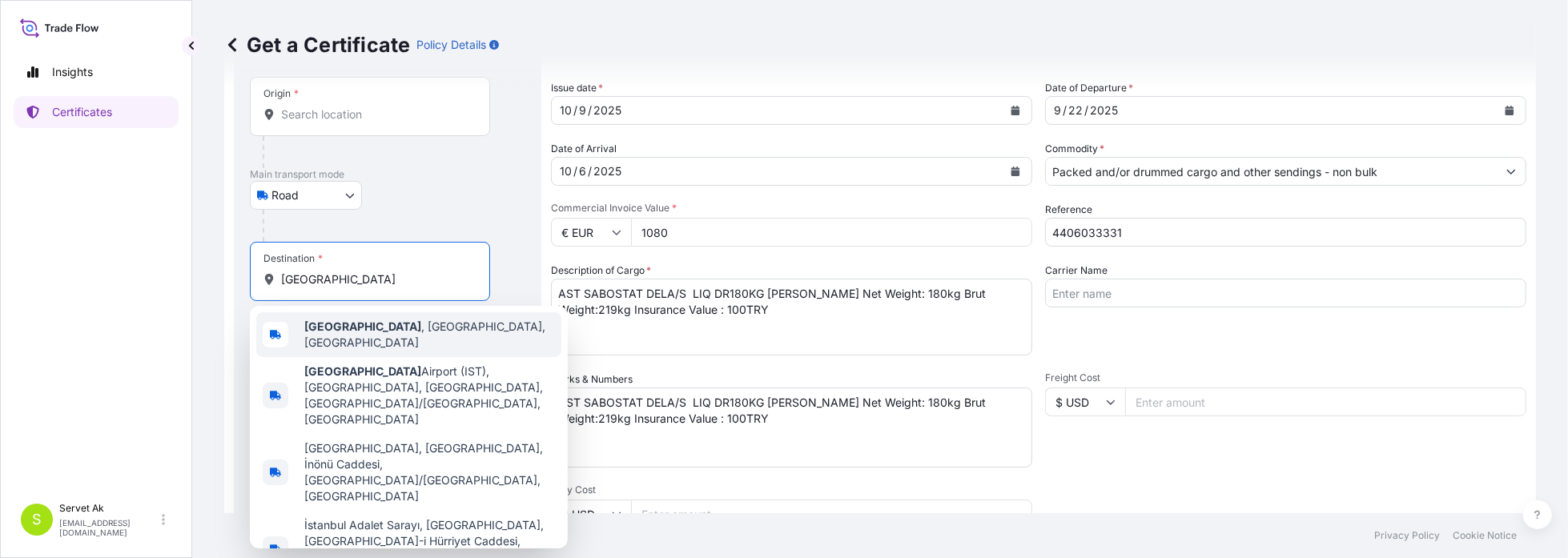
click at [349, 341] on div "[GEOGRAPHIC_DATA] , [GEOGRAPHIC_DATA], [GEOGRAPHIC_DATA]" at bounding box center [408, 334] width 305 height 45
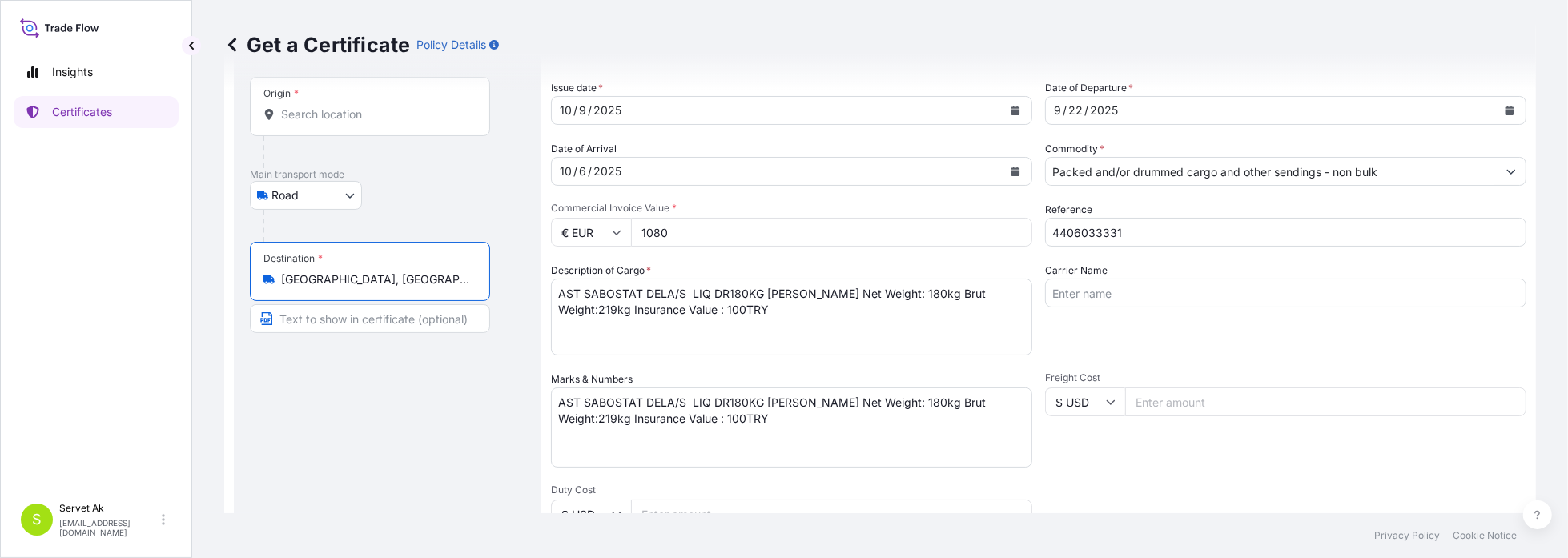
scroll to position [402, 0]
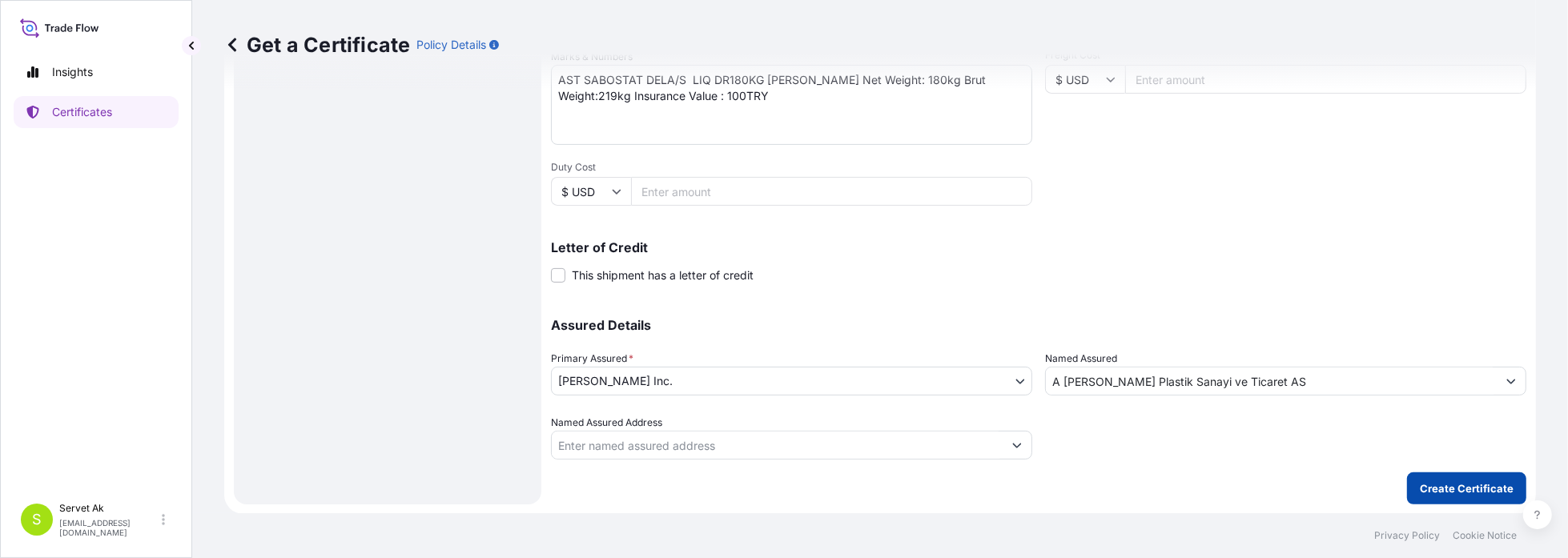
type input "[GEOGRAPHIC_DATA], [GEOGRAPHIC_DATA], [GEOGRAPHIC_DATA]"
click at [1442, 484] on p "Create Certificate" at bounding box center [1466, 489] width 94 height 16
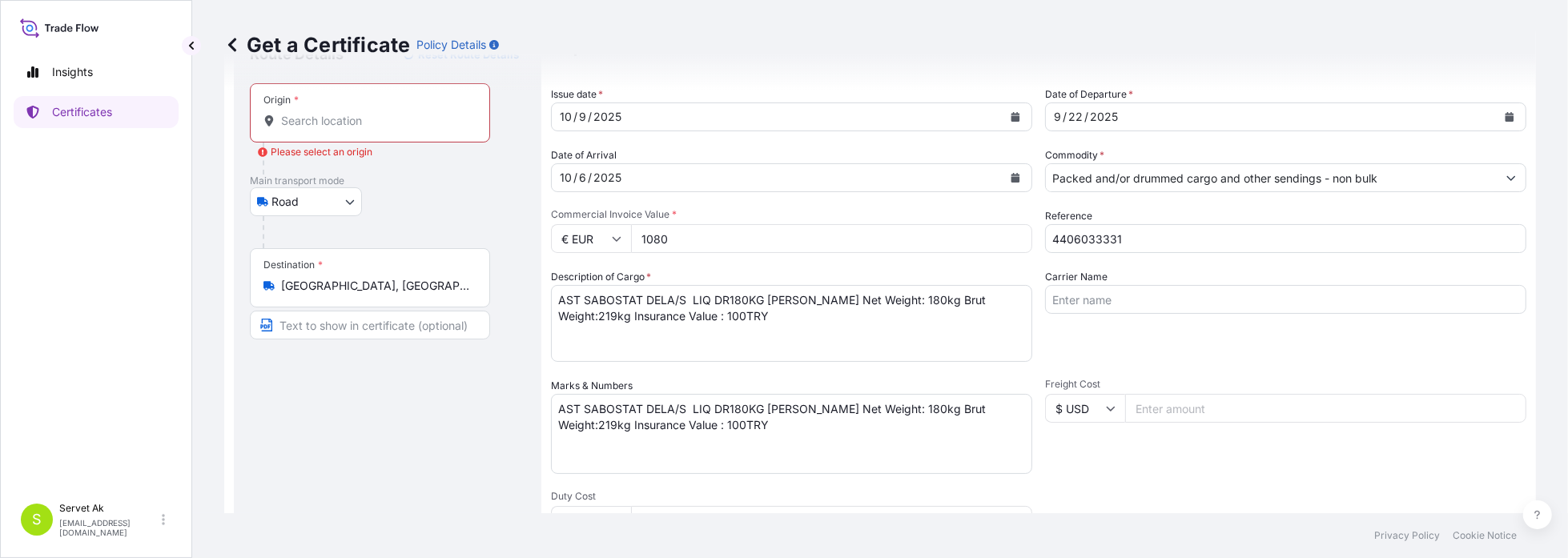
scroll to position [0, 0]
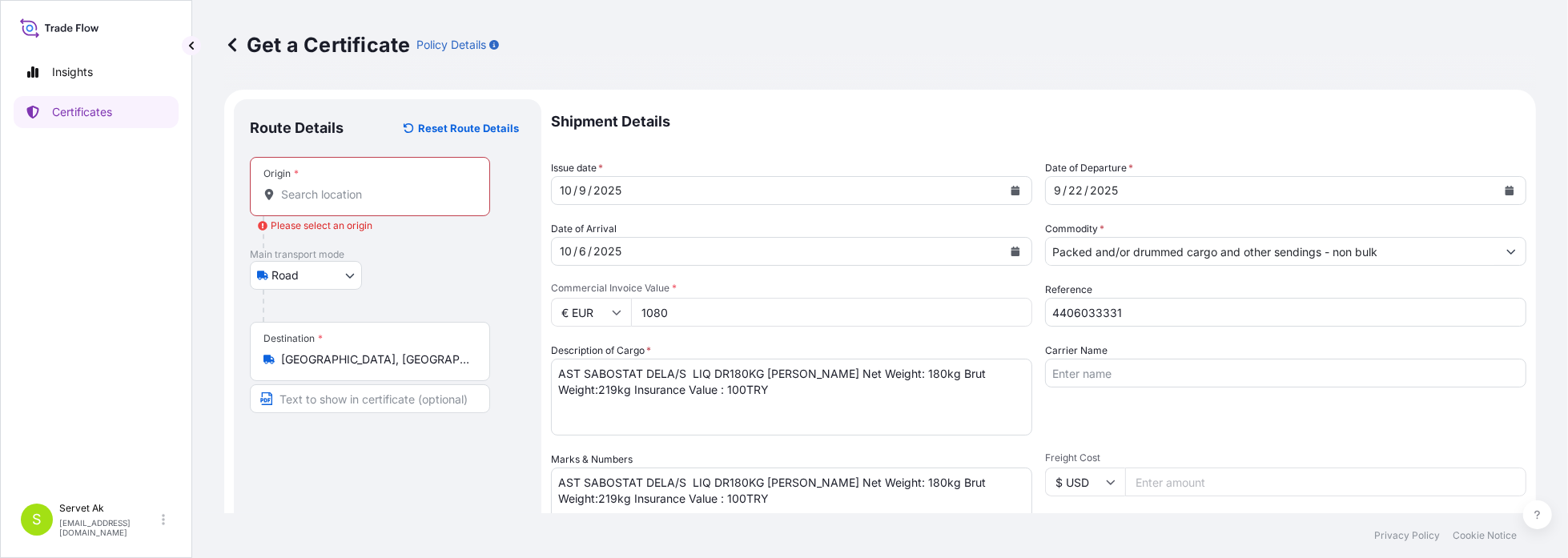
click at [349, 200] on input "Origin * Please select an origin" at bounding box center [376, 195] width 189 height 16
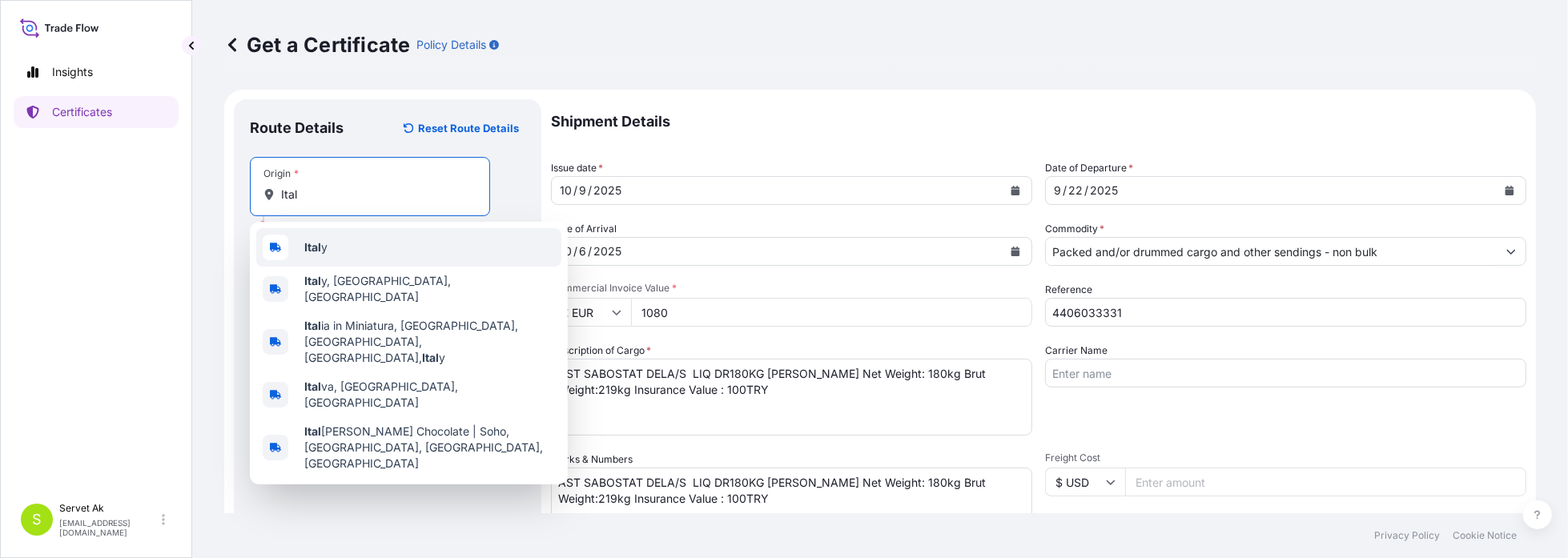
click at [350, 247] on div "Ital y" at bounding box center [408, 247] width 305 height 38
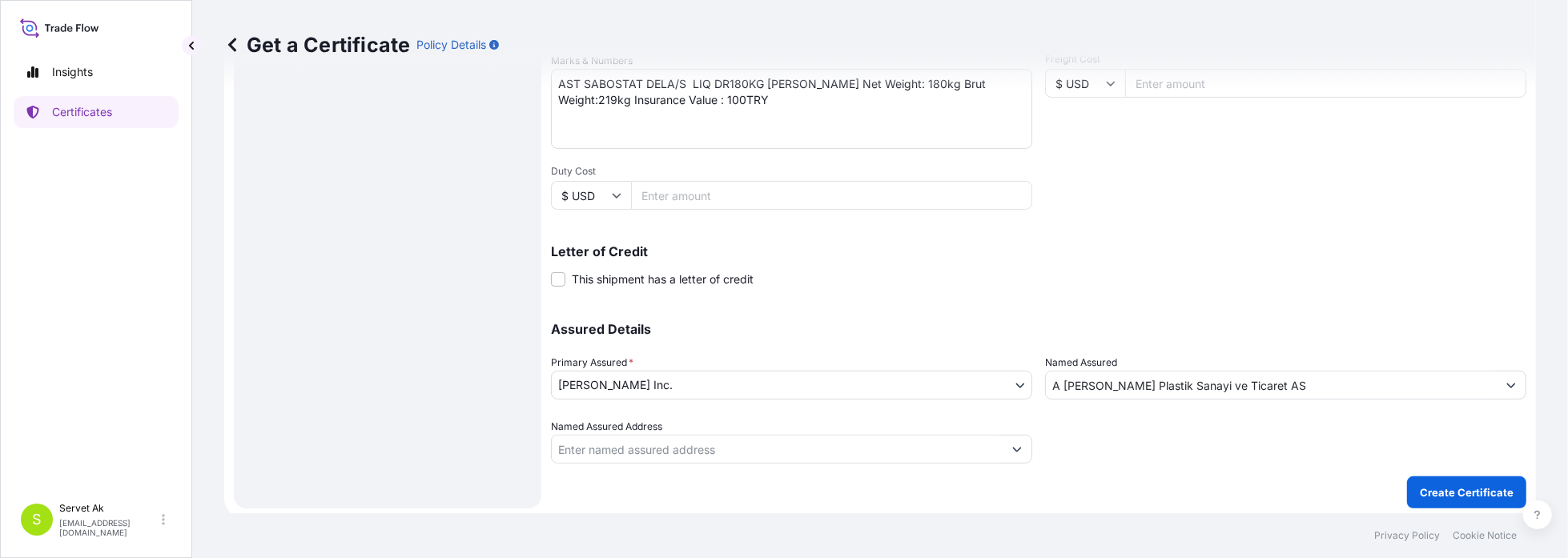
scroll to position [402, 0]
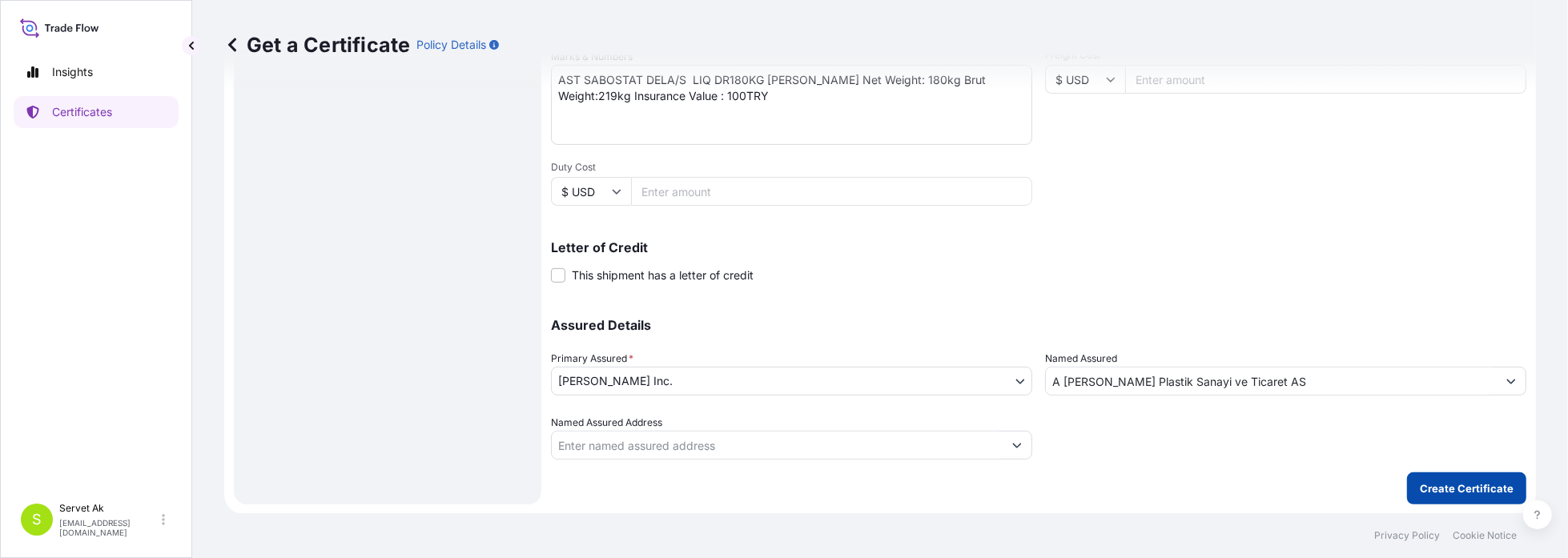
type input "[GEOGRAPHIC_DATA]"
click at [1467, 483] on p "Create Certificate" at bounding box center [1466, 489] width 94 height 16
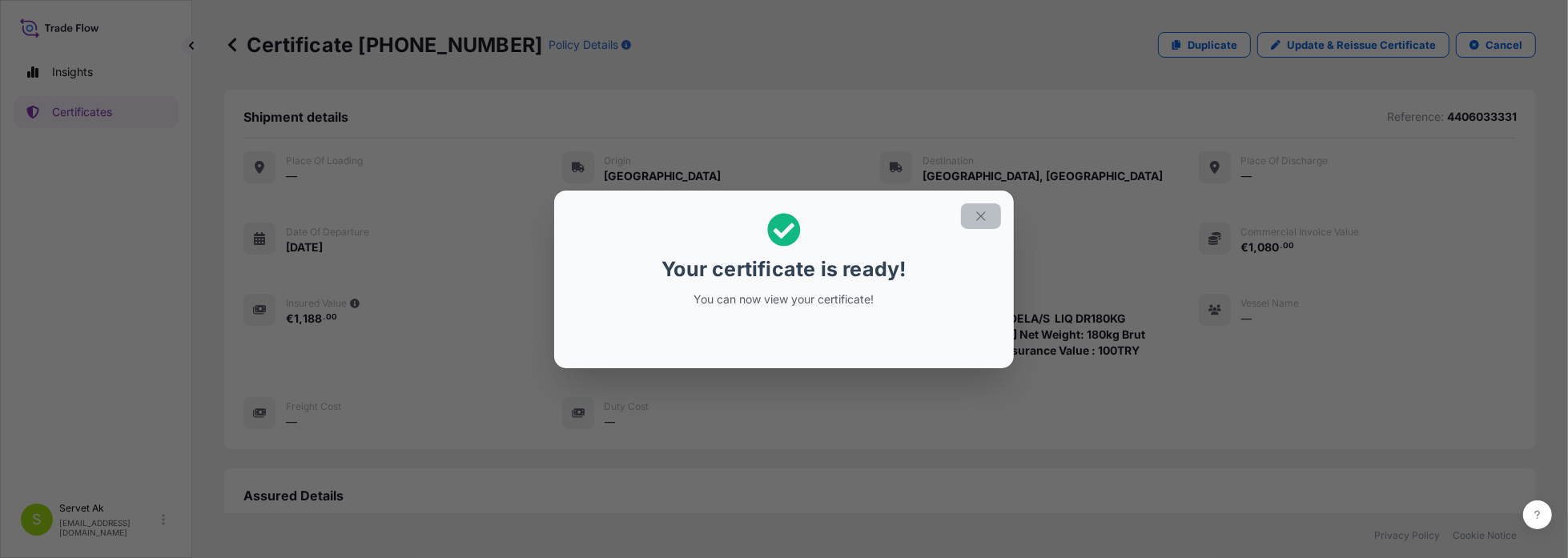
click at [975, 220] on icon "button" at bounding box center [981, 216] width 15 height 15
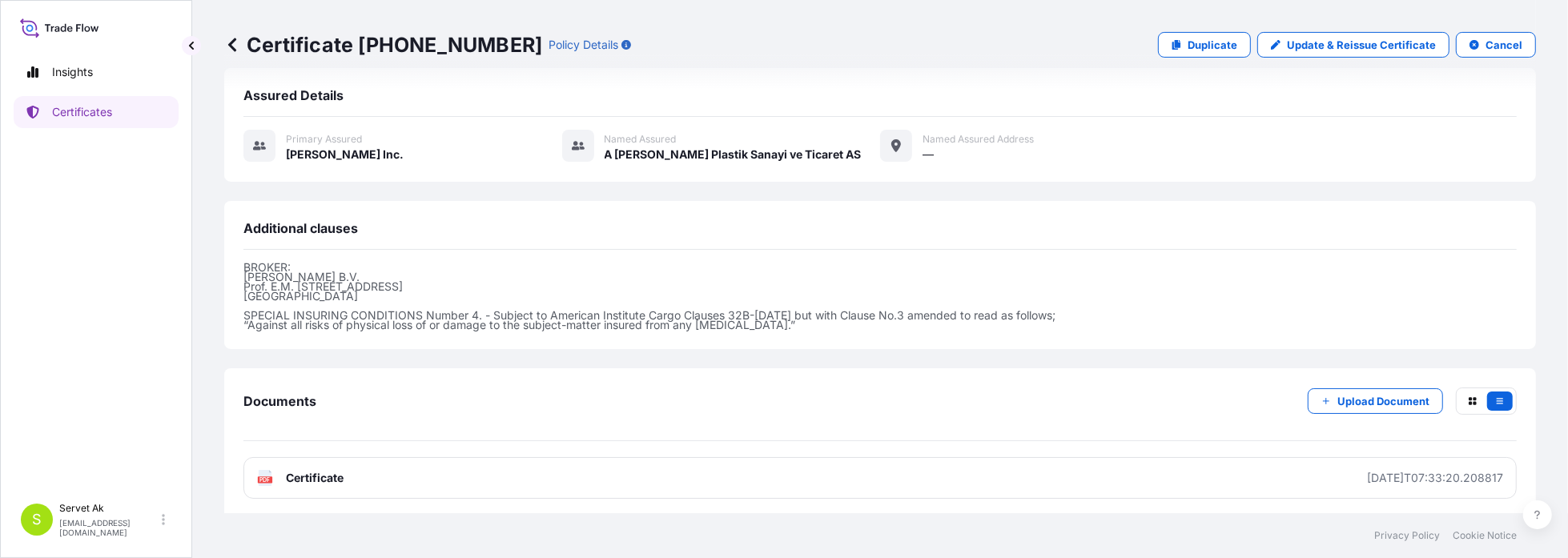
scroll to position [401, 0]
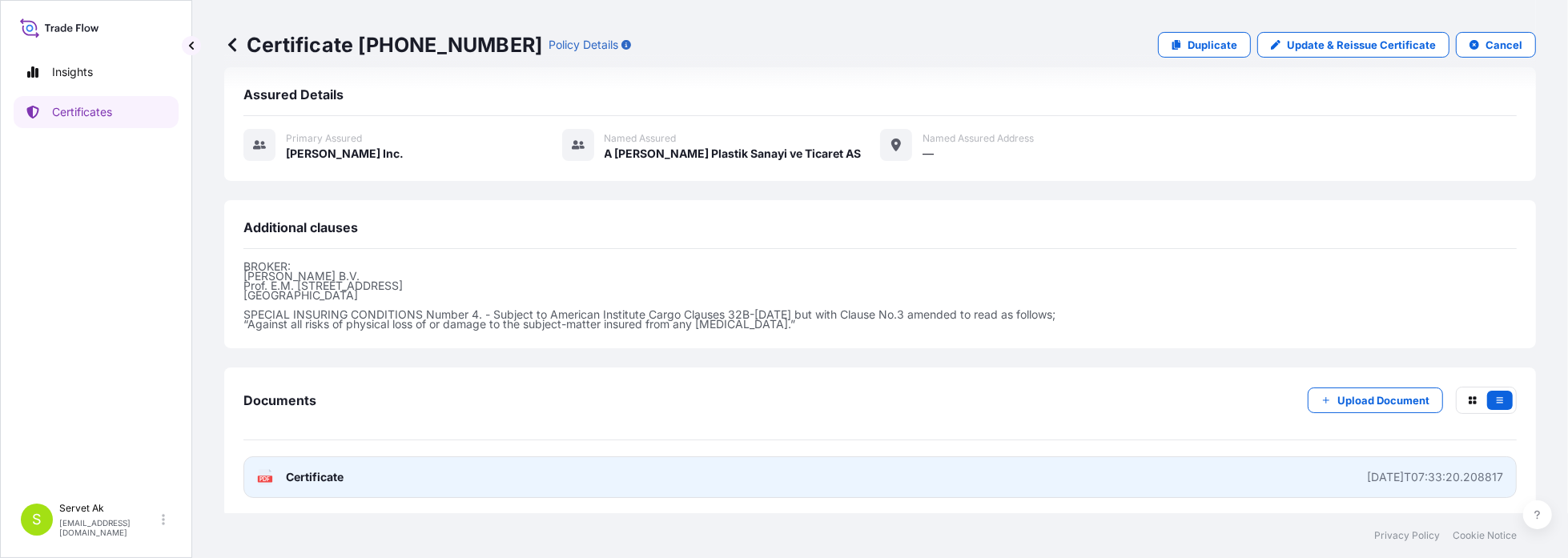
click at [488, 483] on link "PDF Certificate [DATE]T07:33:20.208817" at bounding box center [880, 477] width 1273 height 42
